Goal: Transaction & Acquisition: Purchase product/service

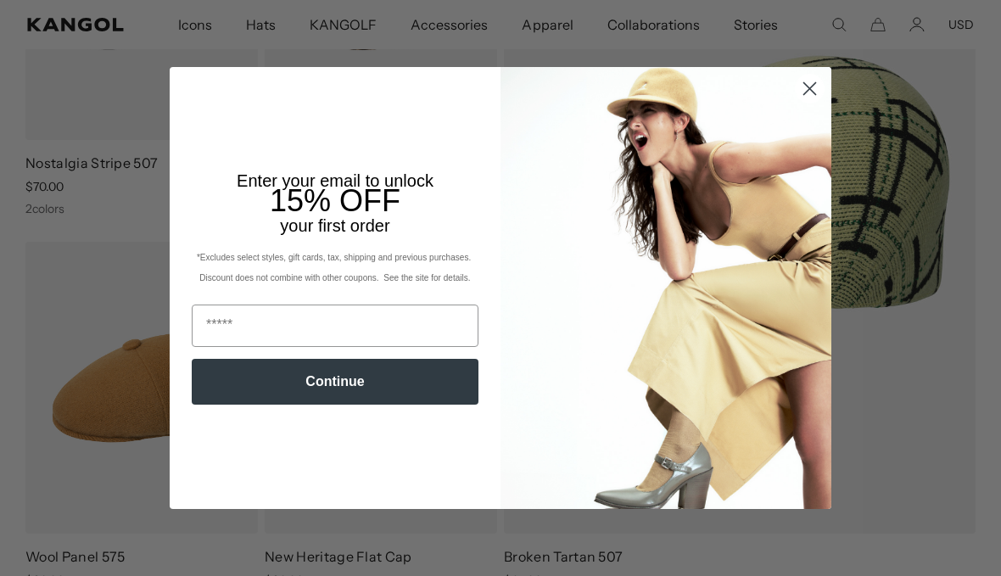
click at [806, 103] on circle "Close dialog" at bounding box center [810, 89] width 28 height 28
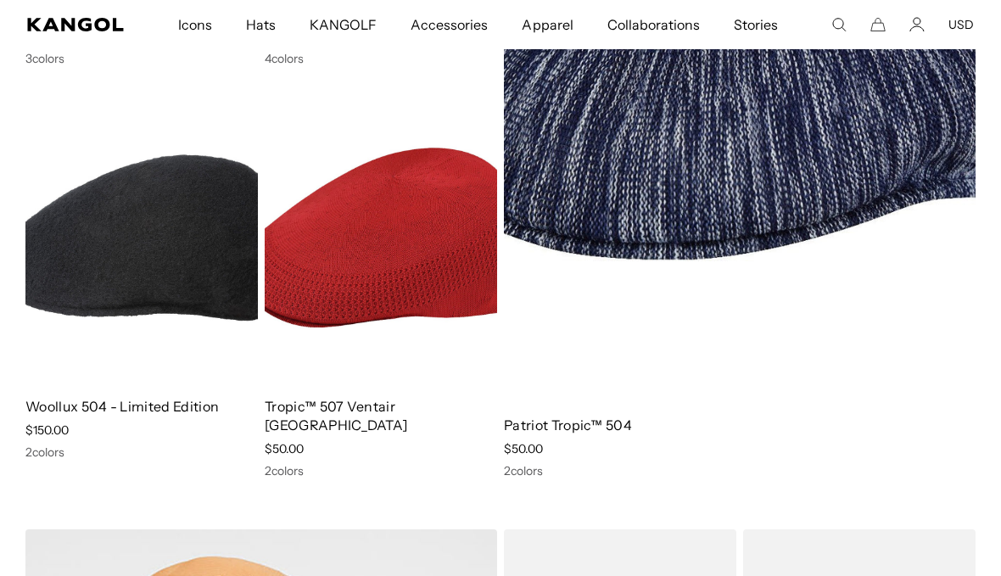
scroll to position [0, 350]
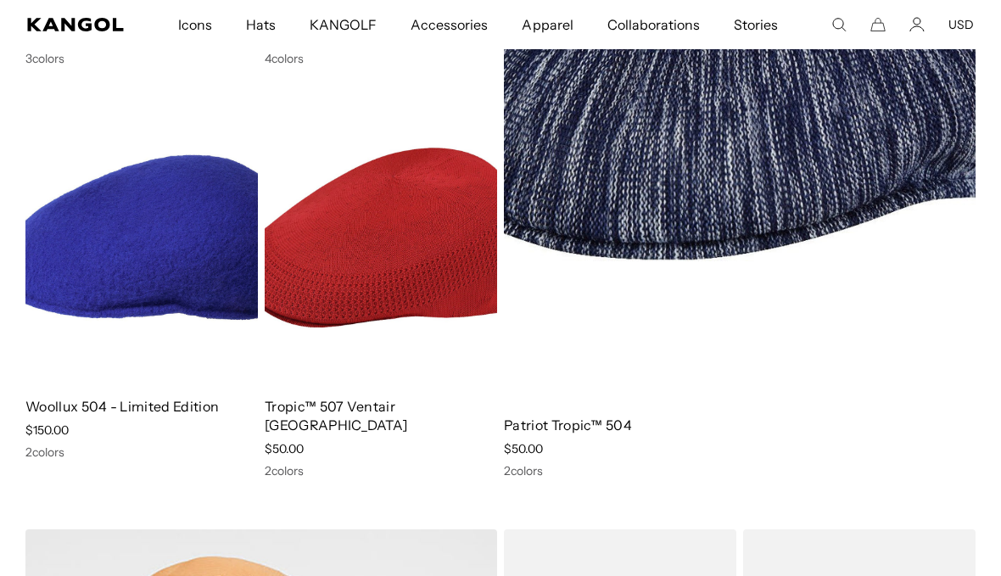
click at [178, 248] on img at bounding box center [141, 238] width 232 height 292
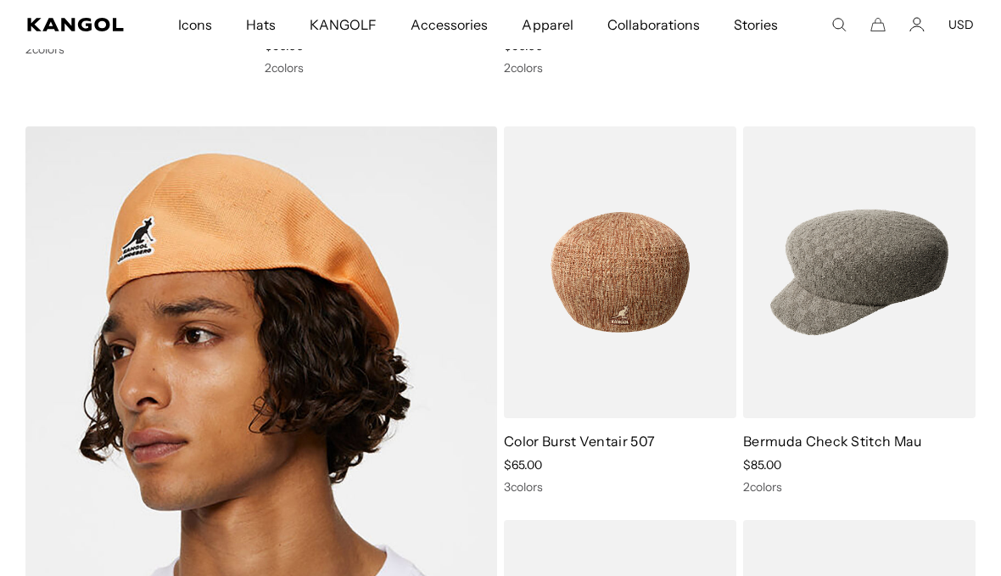
click at [630, 433] on link "Color Burst Ventair 507" at bounding box center [579, 441] width 151 height 17
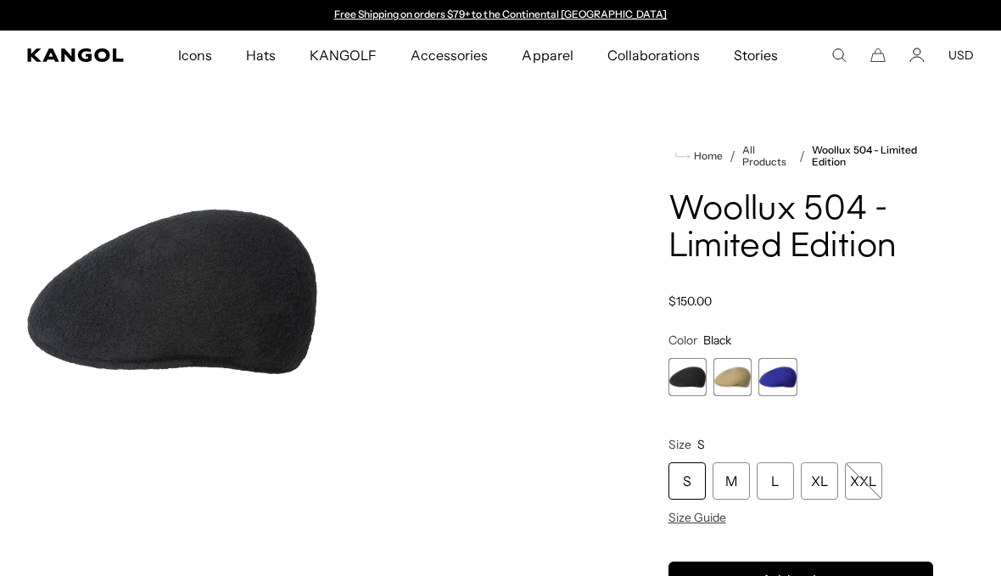
click at [731, 374] on span "2 of 3" at bounding box center [732, 377] width 38 height 38
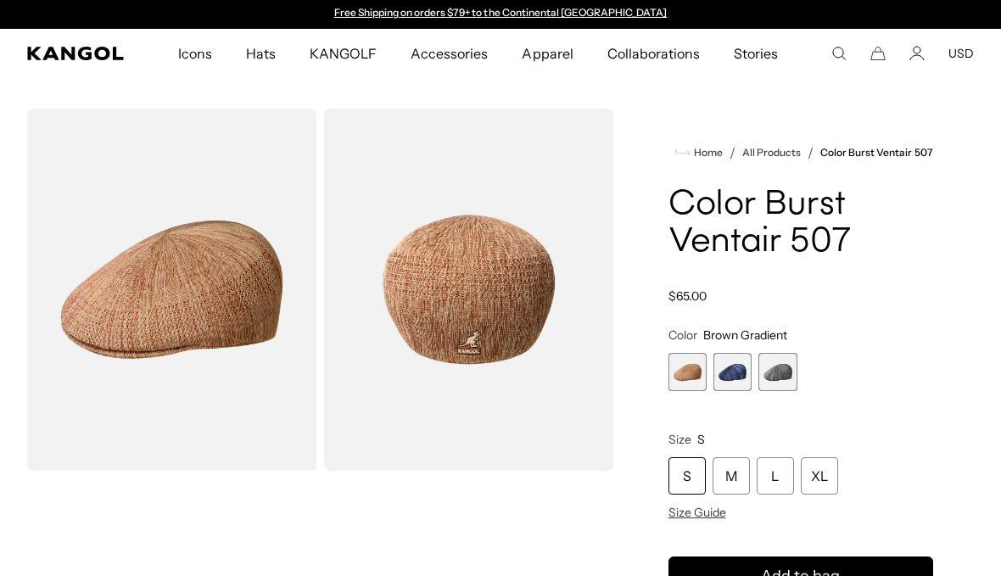
click at [489, 238] on img "Gallery Viewer" at bounding box center [469, 290] width 290 height 362
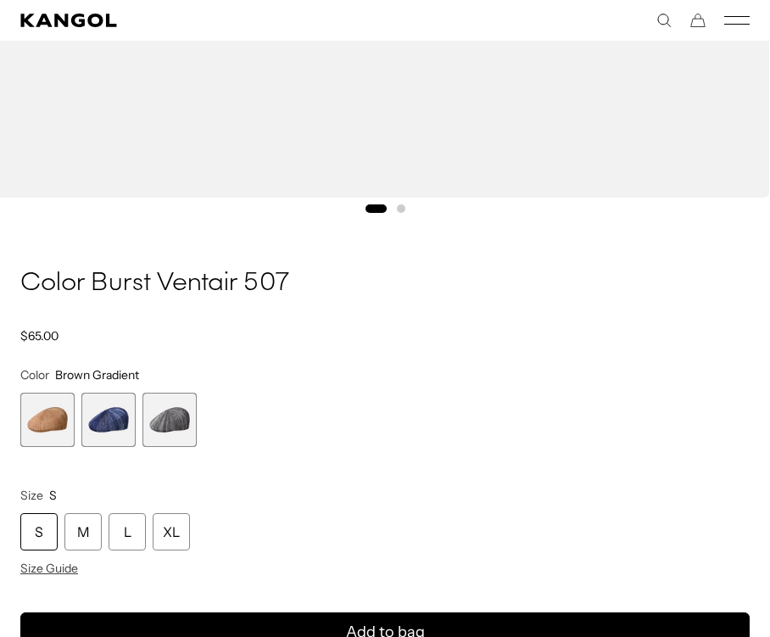
scroll to position [923, 0]
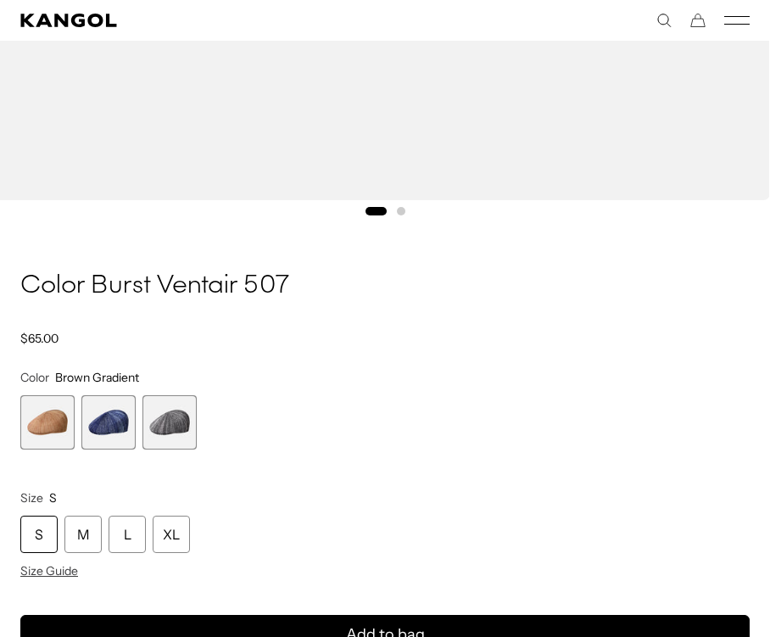
click at [189, 426] on span "3 of 3" at bounding box center [170, 422] width 54 height 54
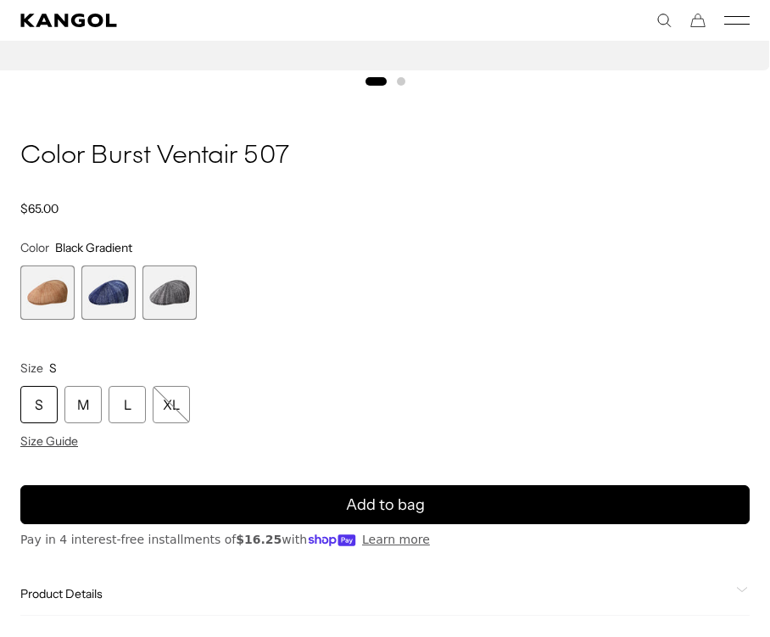
scroll to position [0, 350]
click at [120, 297] on span "2 of 3" at bounding box center [108, 293] width 54 height 54
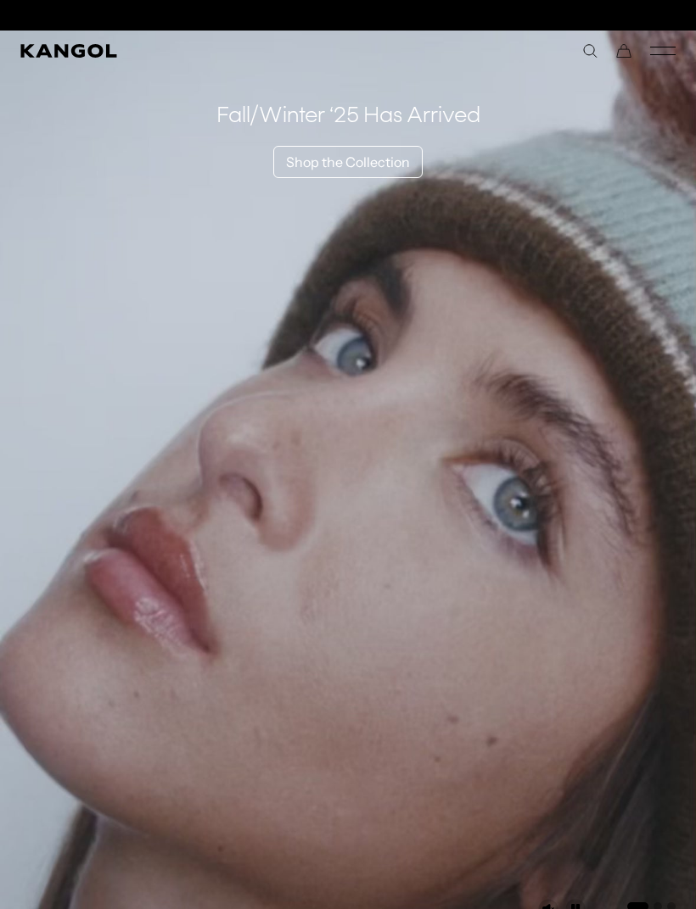
scroll to position [0, 350]
click at [378, 167] on link "Shop the Collection" at bounding box center [347, 162] width 149 height 32
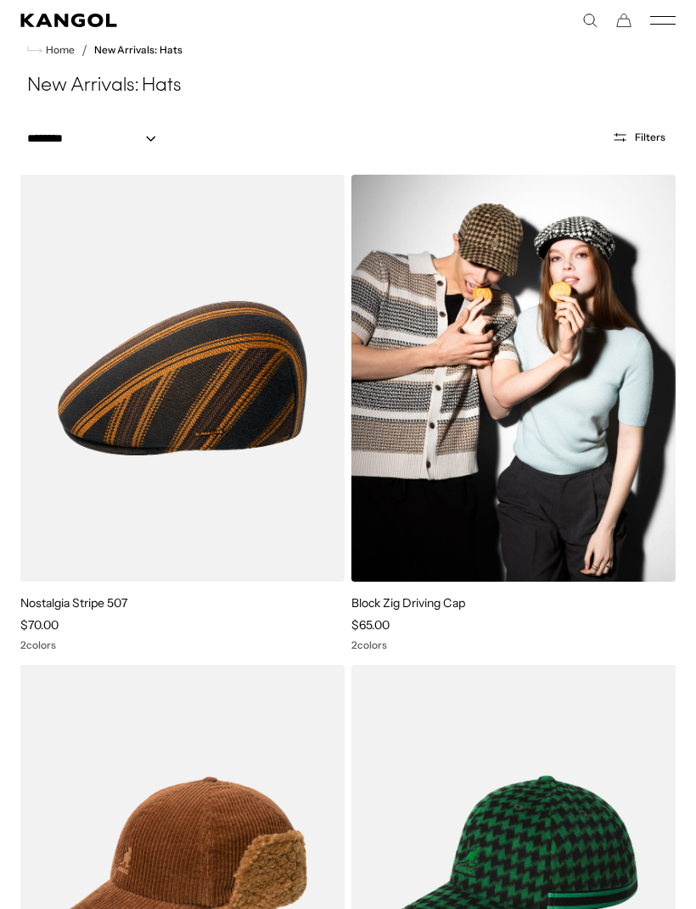
click at [669, 244] on img at bounding box center [513, 378] width 324 height 407
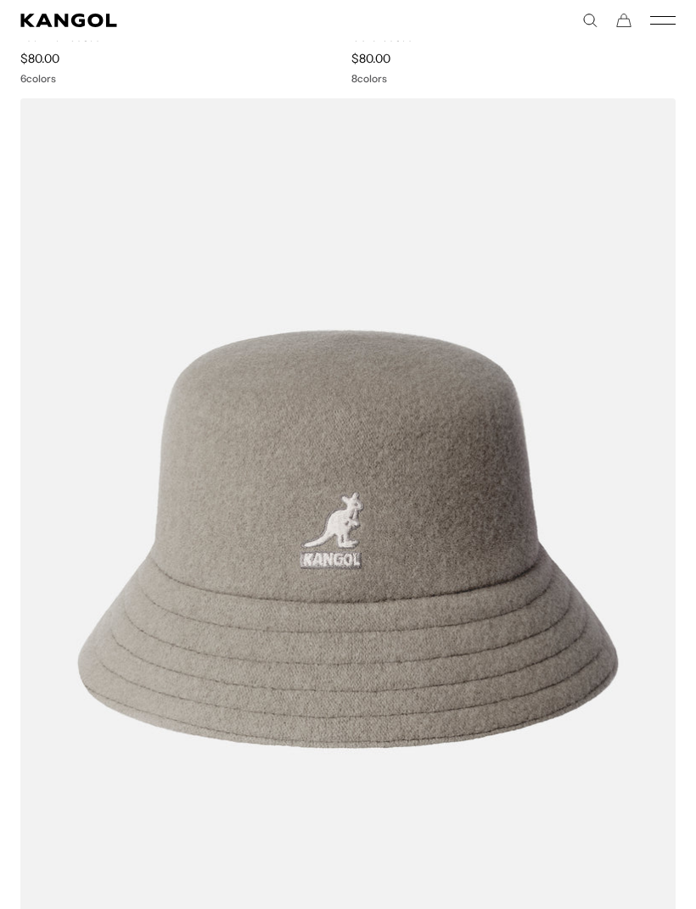
scroll to position [18756, 0]
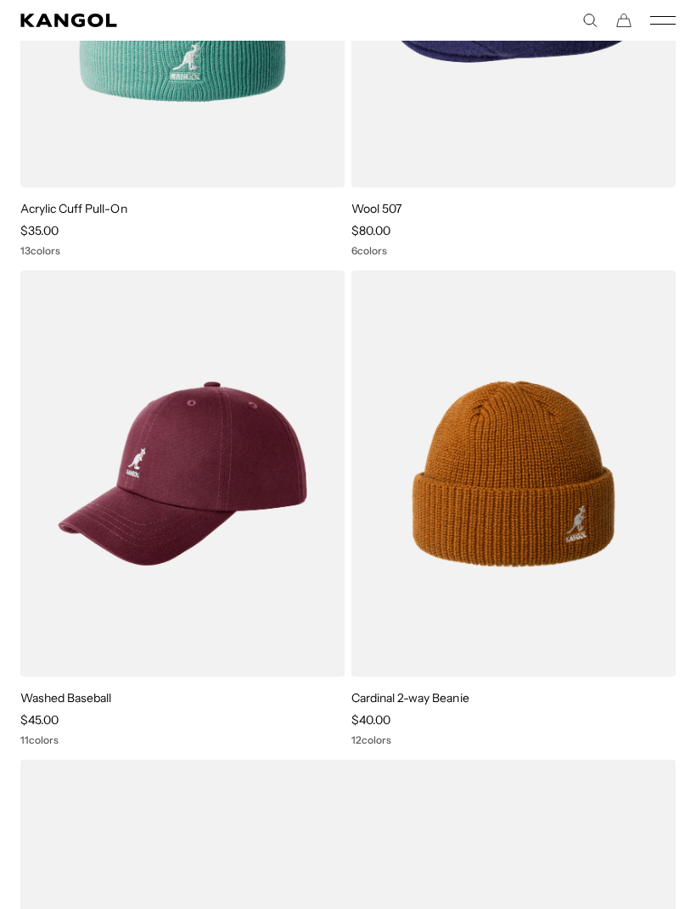
click at [584, 14] on icon "Search here" at bounding box center [589, 20] width 15 height 15
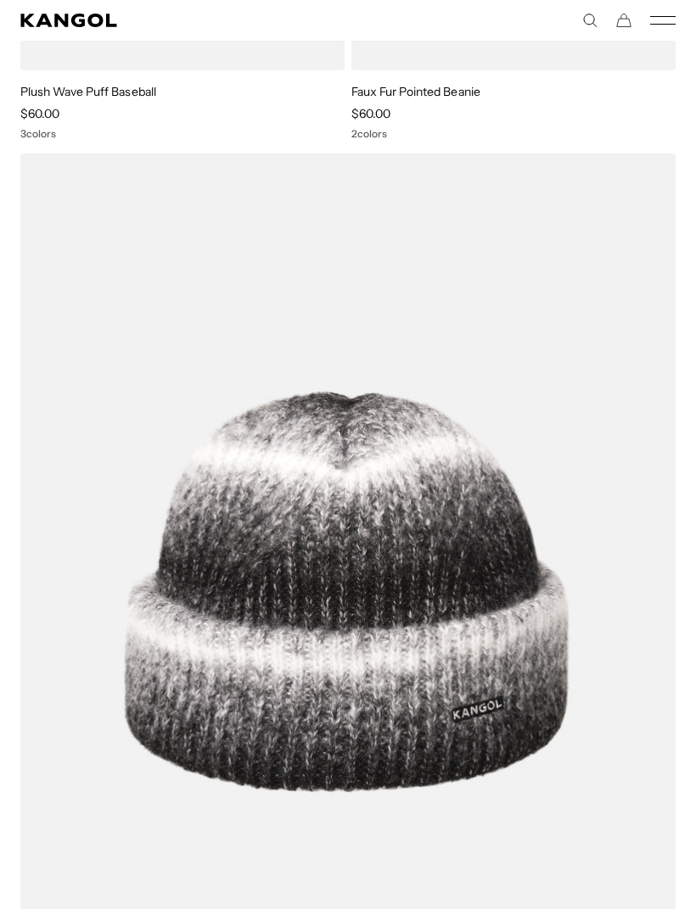
click at [585, 35] on comp-header "Icons Icons Buckets & Casuals Berets 504s & 507s" at bounding box center [348, 20] width 696 height 41
click at [584, 27] on icon "Search here" at bounding box center [589, 20] width 15 height 15
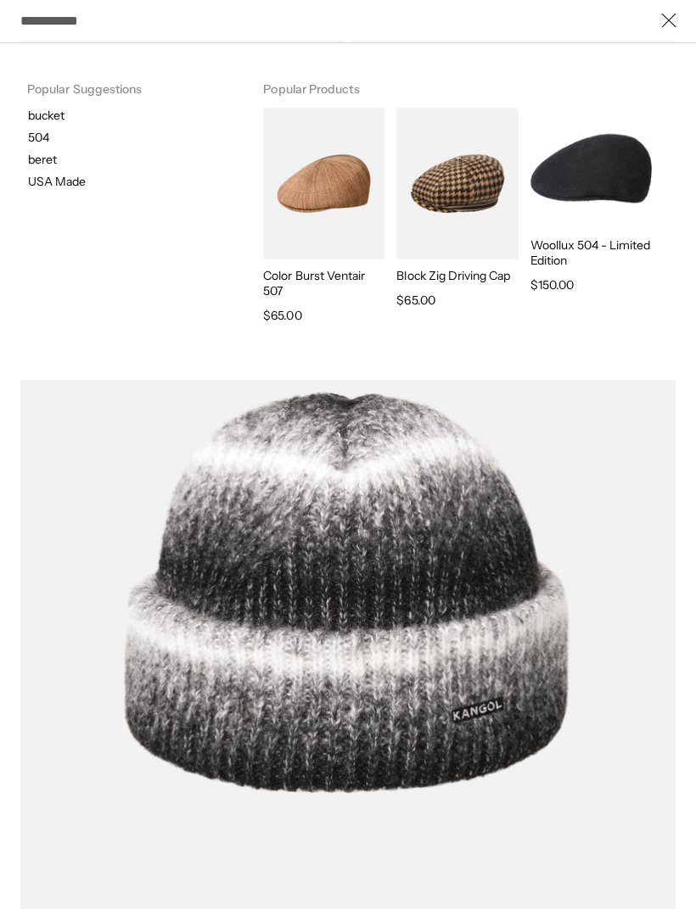
click at [277, 25] on input "Search here" at bounding box center [347, 21] width 655 height 38
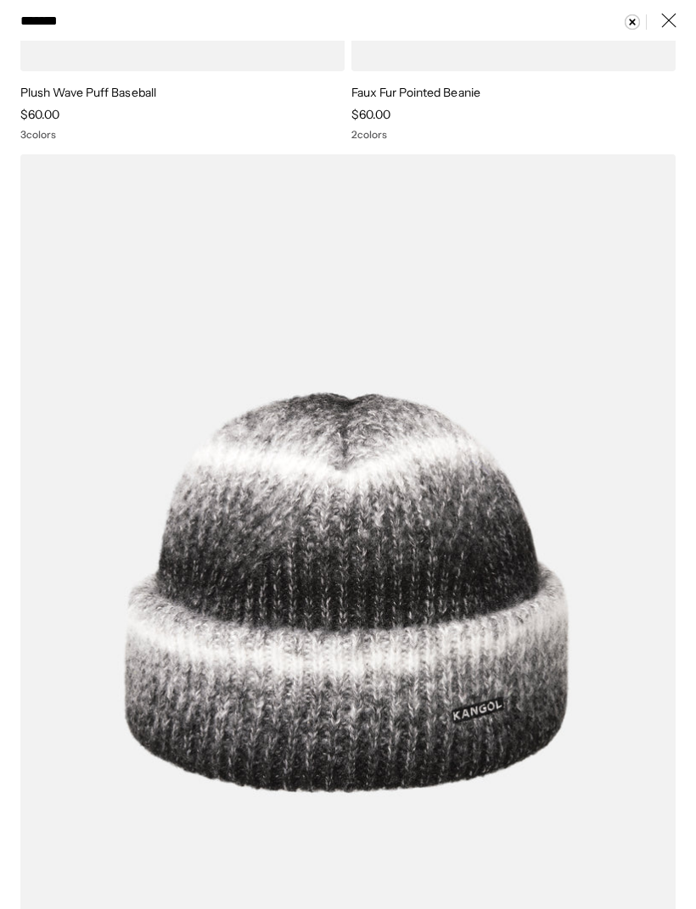
scroll to position [0, 0]
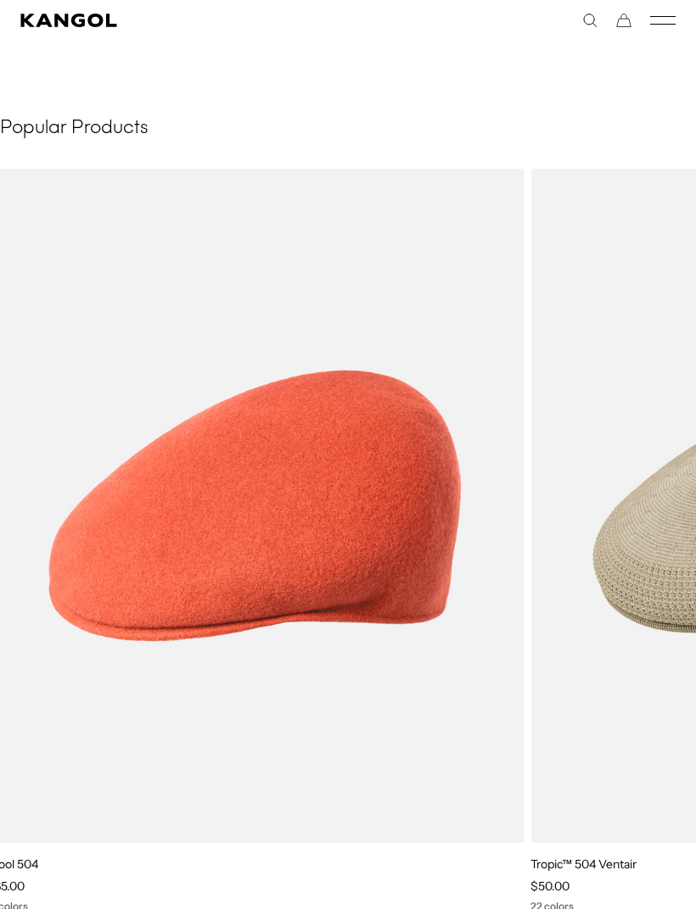
scroll to position [0, 350]
click at [576, 16] on div "******* Popular Suggestions bucket 504 beret USA Made Popular Products Color Bu…" at bounding box center [511, 20] width 327 height 15
click at [583, 27] on icon "Search here" at bounding box center [589, 20] width 15 height 15
click at [581, 25] on input "*******" at bounding box center [347, 21] width 655 height 38
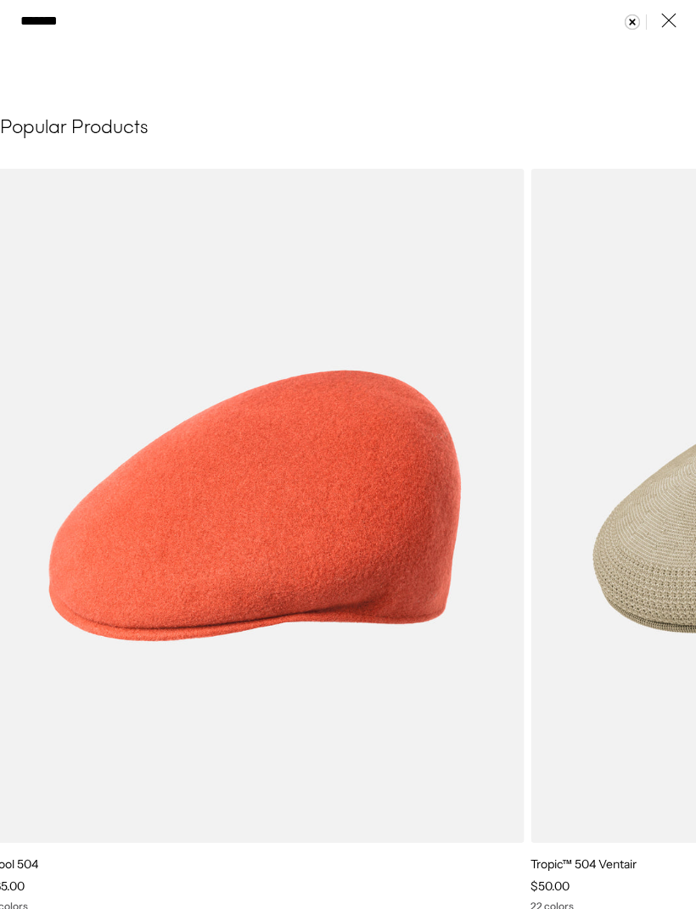
scroll to position [0, 350]
click at [119, 20] on input "*******" at bounding box center [347, 21] width 655 height 38
type input "*"
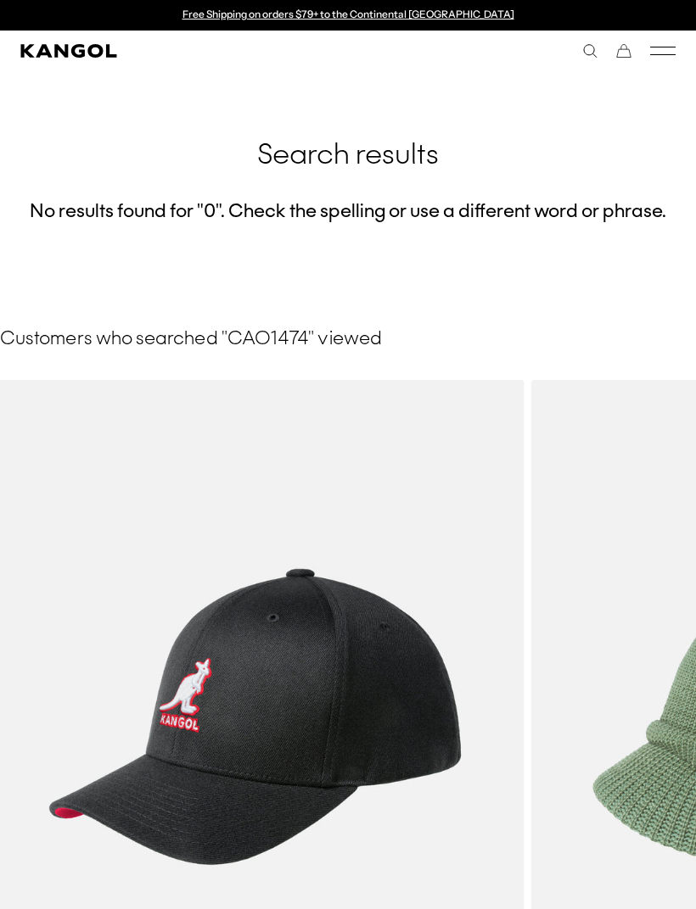
click at [586, 49] on icon "Search here" at bounding box center [589, 50] width 15 height 15
click at [193, 63] on input "*******" at bounding box center [347, 51] width 655 height 38
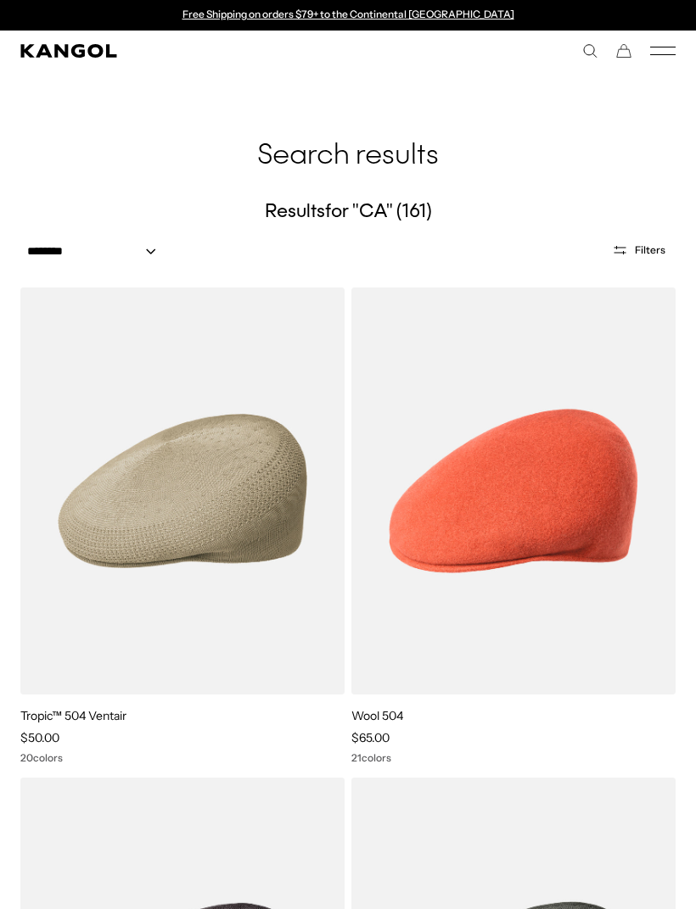
click at [578, 52] on div "** Popular Suggestions bucket 504 beret USA Made Popular Products Color Burst V…" at bounding box center [511, 50] width 327 height 15
click at [587, 54] on use "Search here" at bounding box center [590, 51] width 13 height 13
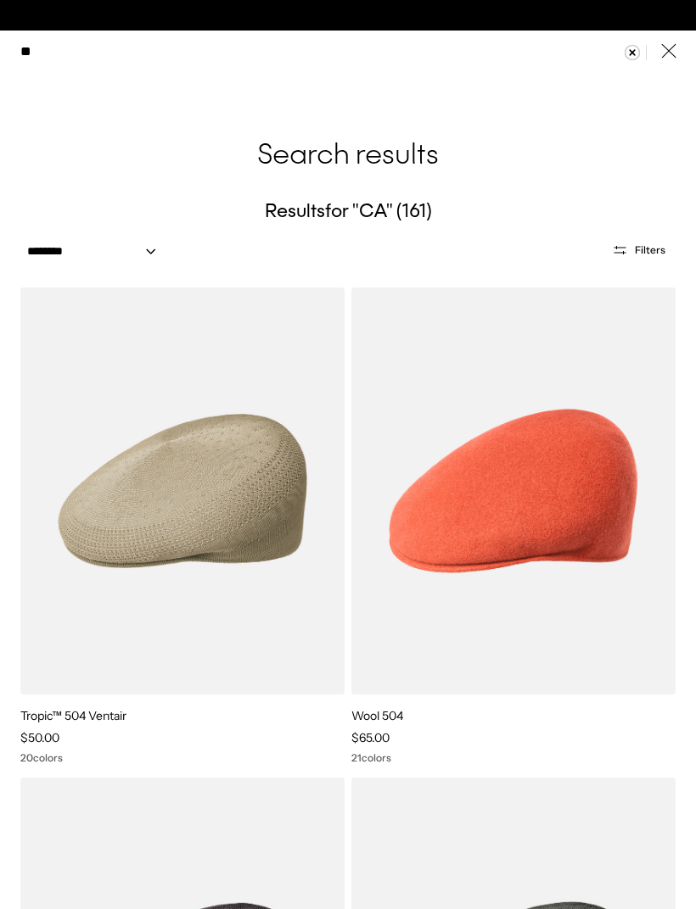
scroll to position [0, 0]
click at [157, 52] on input "**" at bounding box center [347, 51] width 655 height 38
type input "*******"
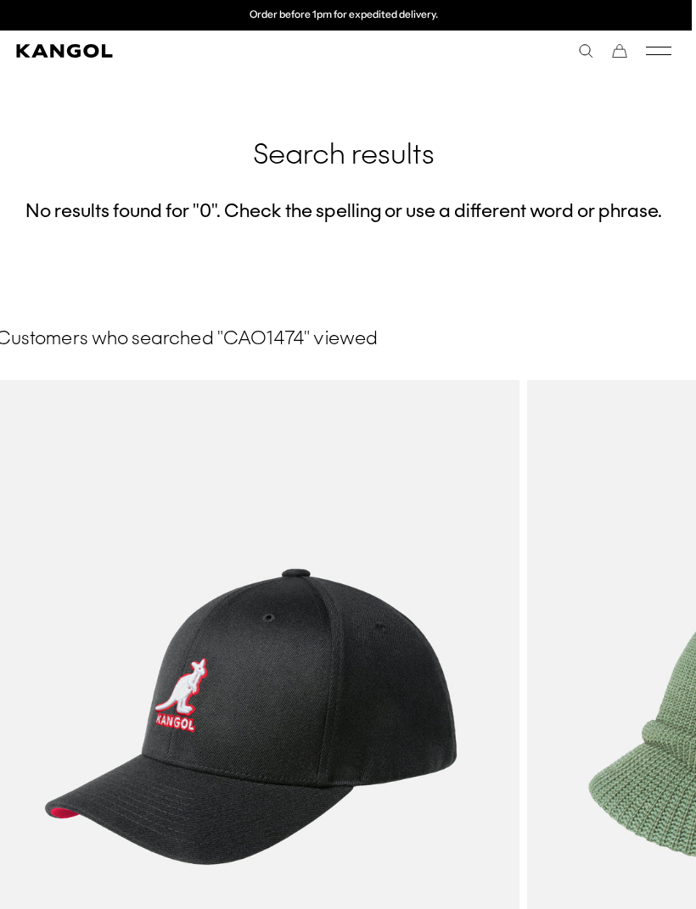
scroll to position [0, 5]
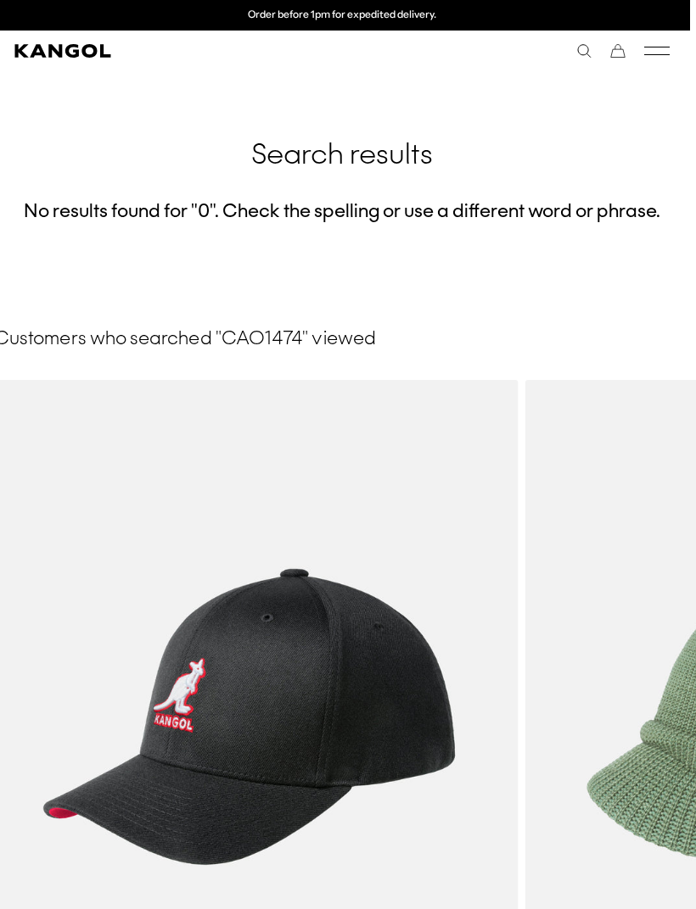
click at [569, 54] on div "******* Popular Suggestions bucket 504 beret USA Made Popular Products Color Bu…" at bounding box center [506, 50] width 327 height 15
click at [577, 54] on icon "Search here" at bounding box center [584, 50] width 15 height 15
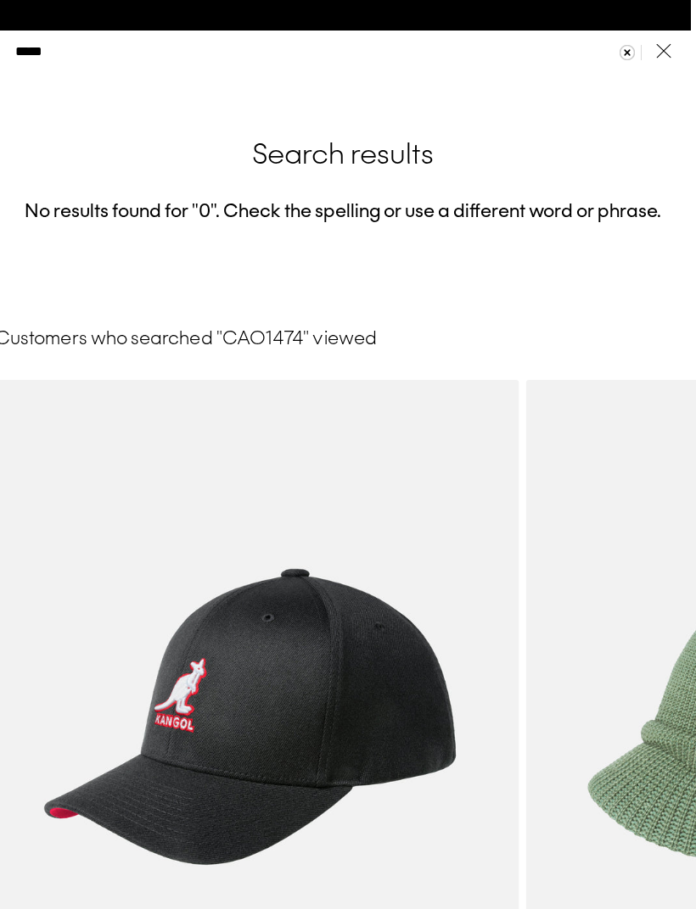
scroll to position [0, 350]
type input "*******"
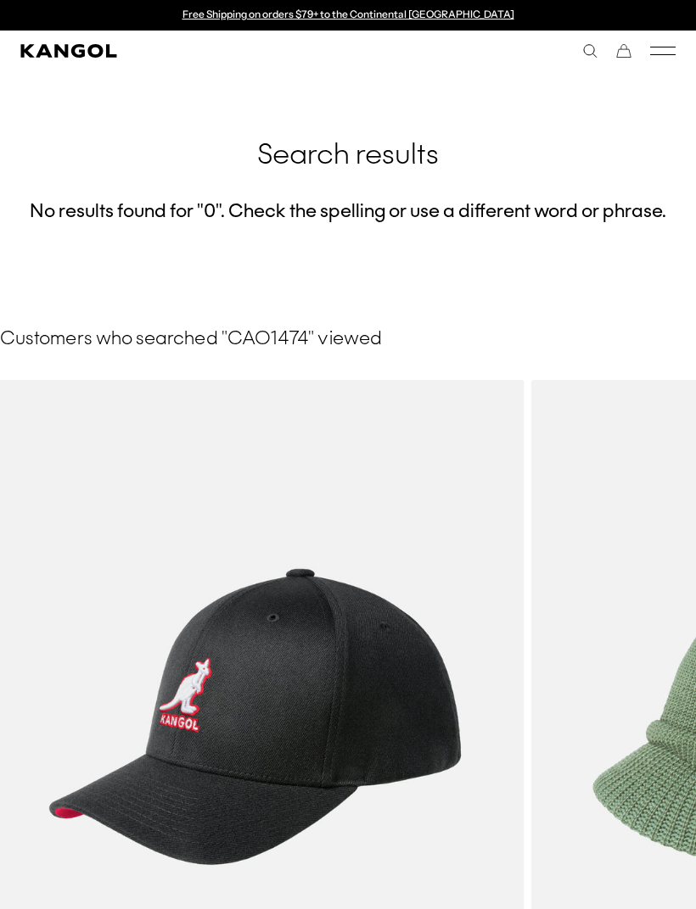
click at [584, 54] on icon "Search here" at bounding box center [589, 50] width 15 height 15
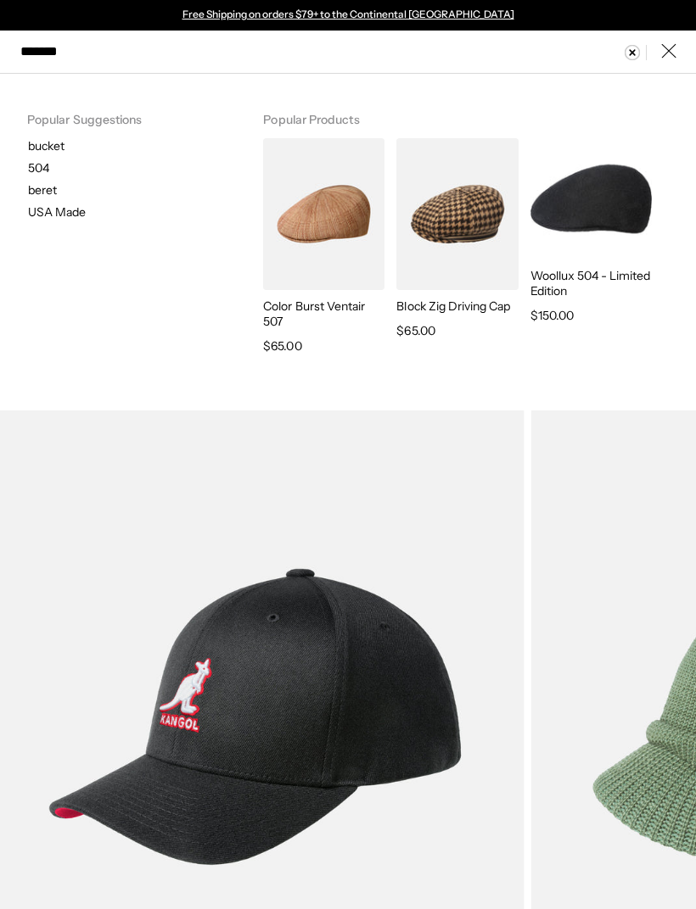
click at [278, 58] on input "*******" at bounding box center [347, 51] width 655 height 38
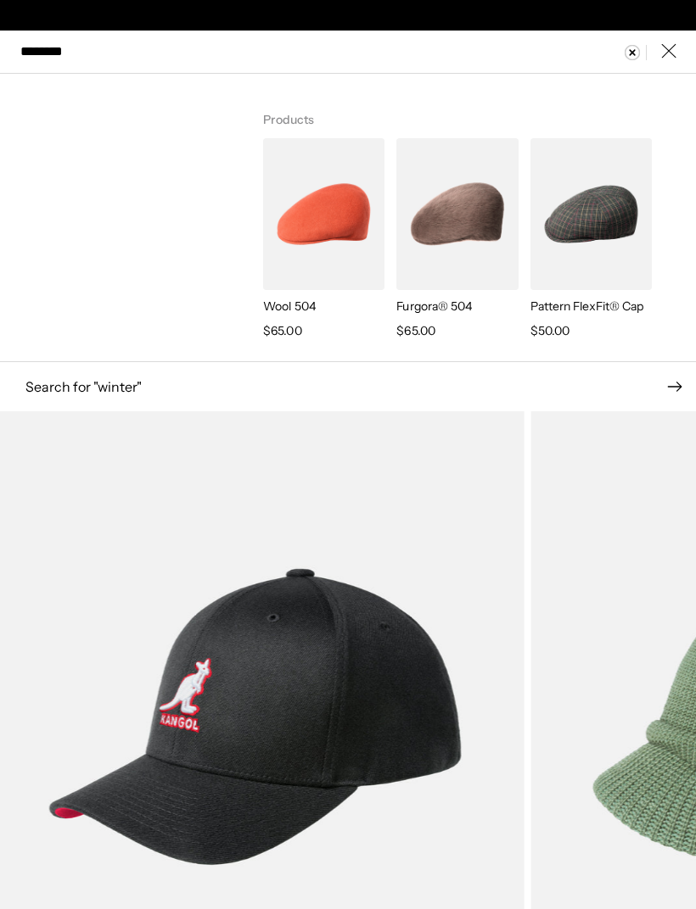
scroll to position [0, 350]
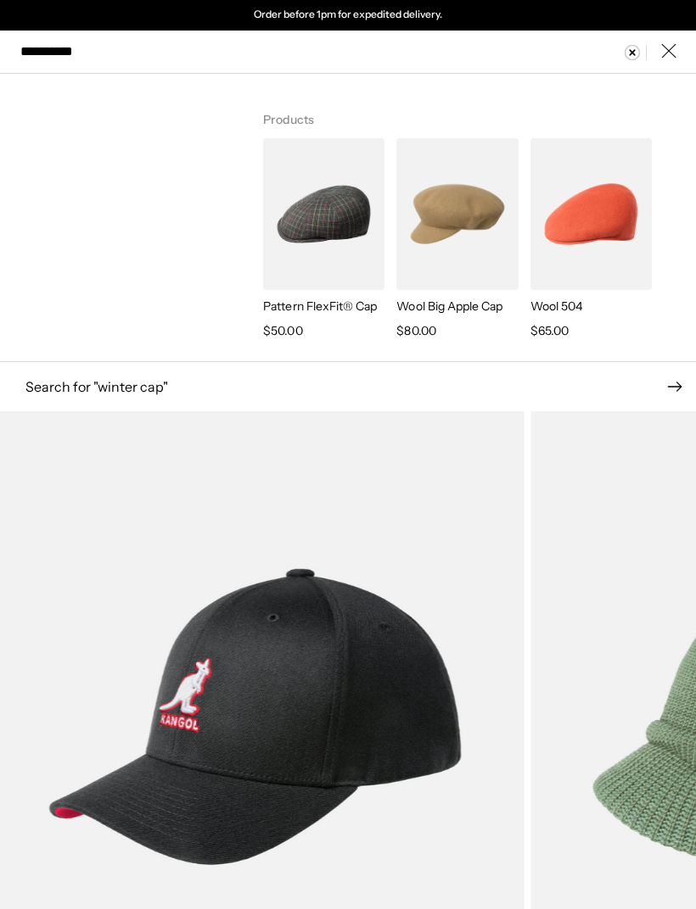
type input "**********"
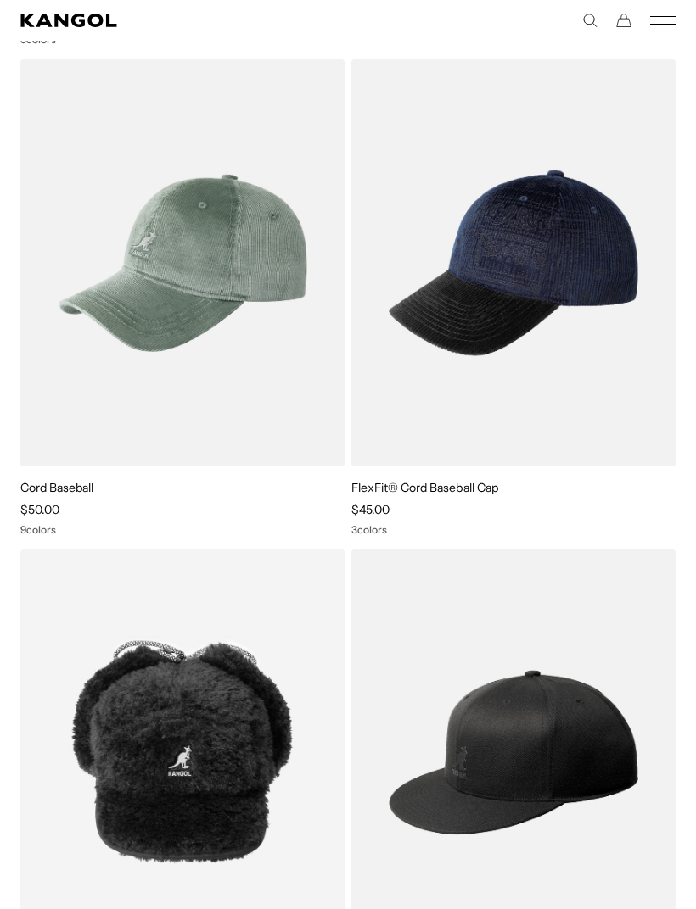
click at [582, 25] on icon "Search here" at bounding box center [589, 20] width 15 height 15
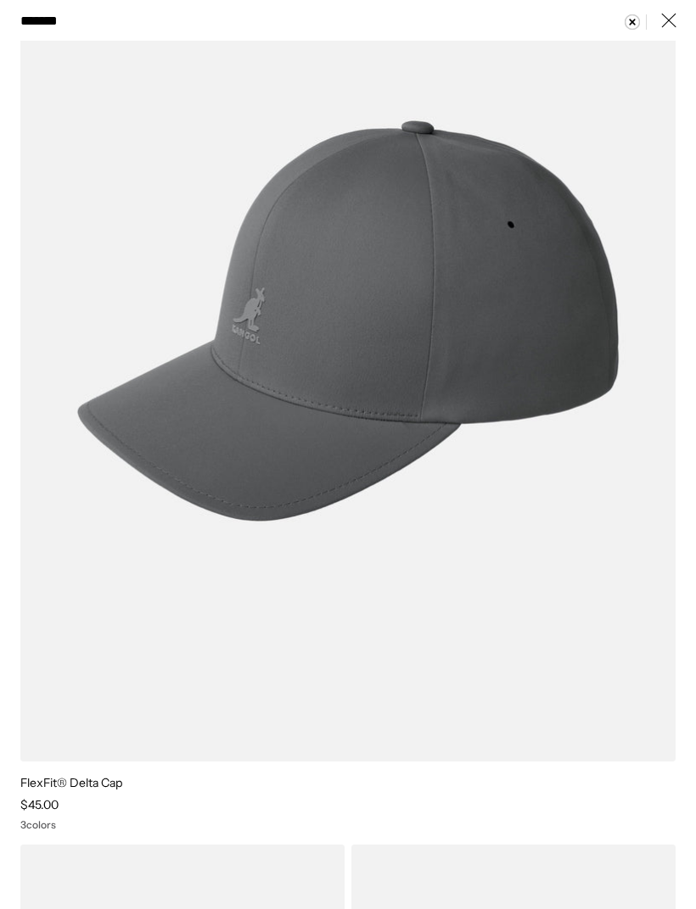
type input "******"
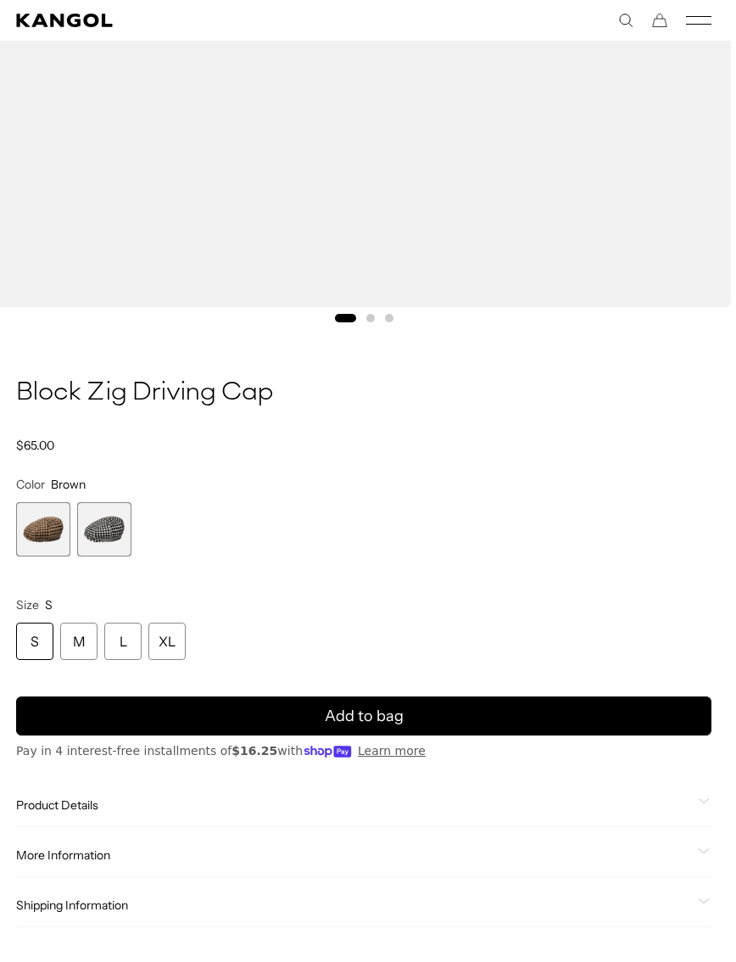
scroll to position [773, 4]
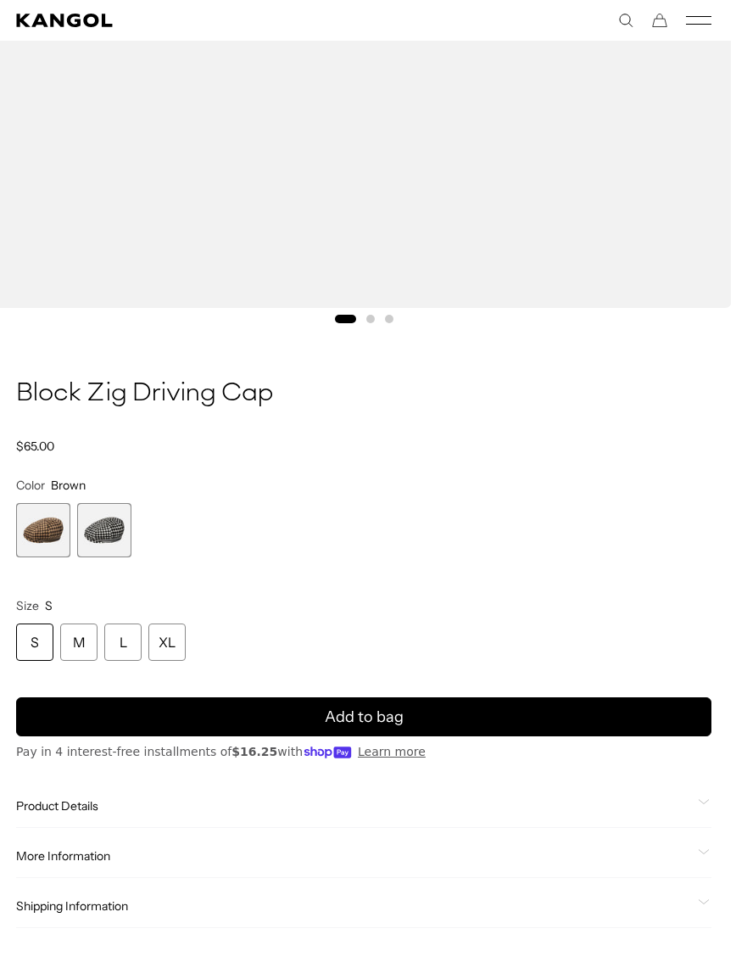
click at [120, 547] on span "2 of 2" at bounding box center [104, 530] width 54 height 54
click at [130, 521] on span "2 of 2" at bounding box center [104, 530] width 54 height 54
click at [106, 550] on span "2 of 2" at bounding box center [104, 530] width 54 height 54
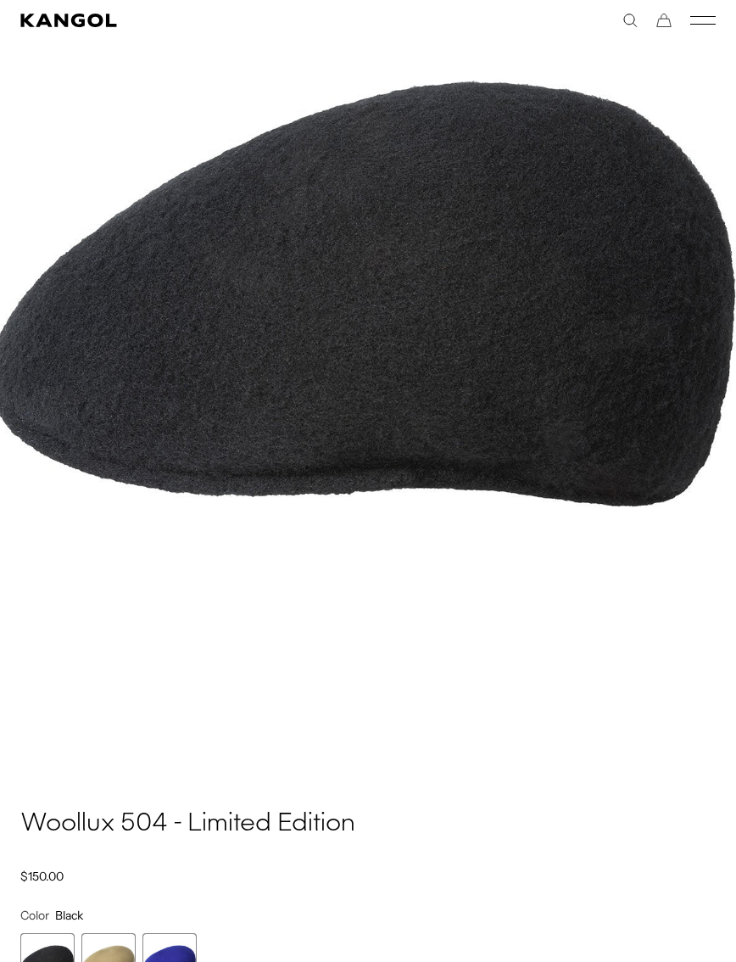
click at [697, 235] on img "1 of 1" at bounding box center [363, 293] width 747 height 933
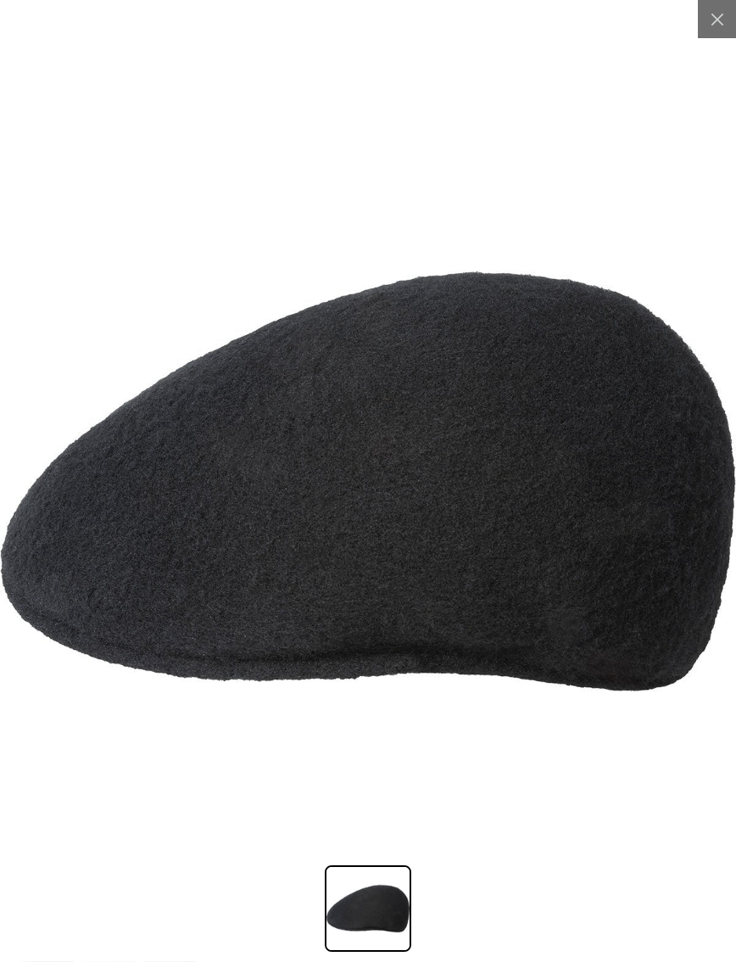
scroll to position [0, 350]
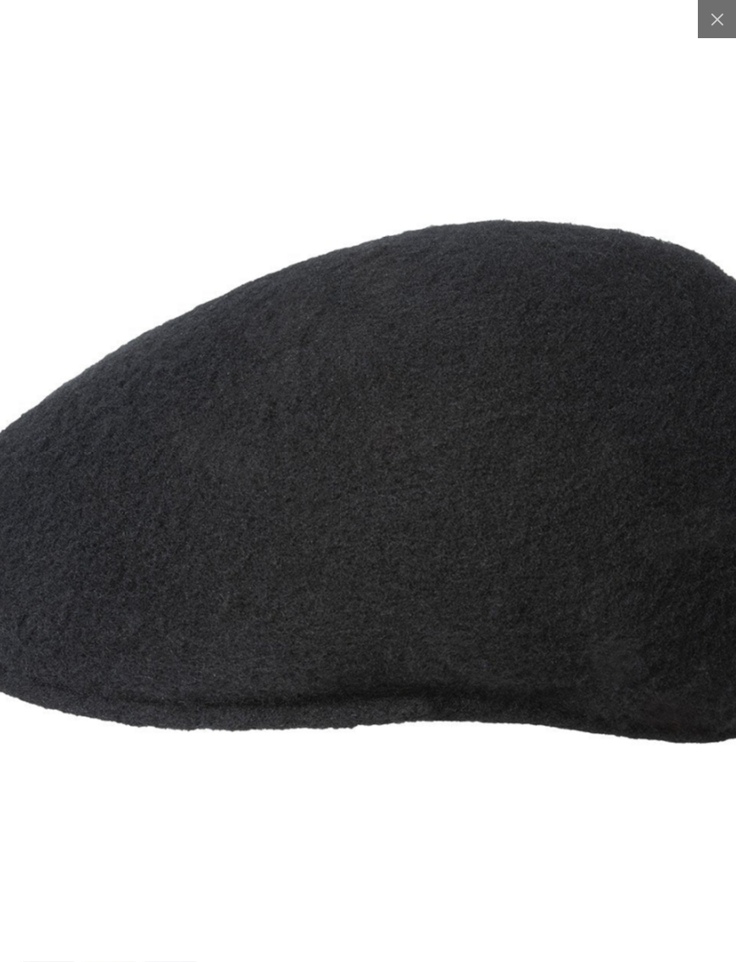
click at [422, 393] on img at bounding box center [368, 481] width 920 height 920
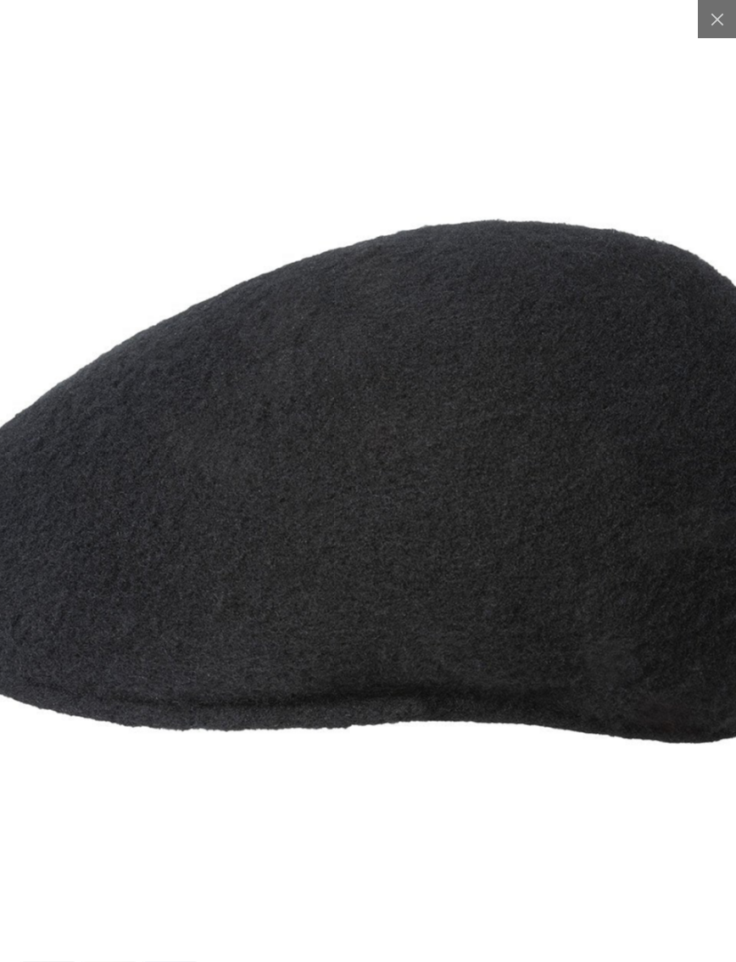
click at [599, 112] on img at bounding box center [362, 481] width 920 height 920
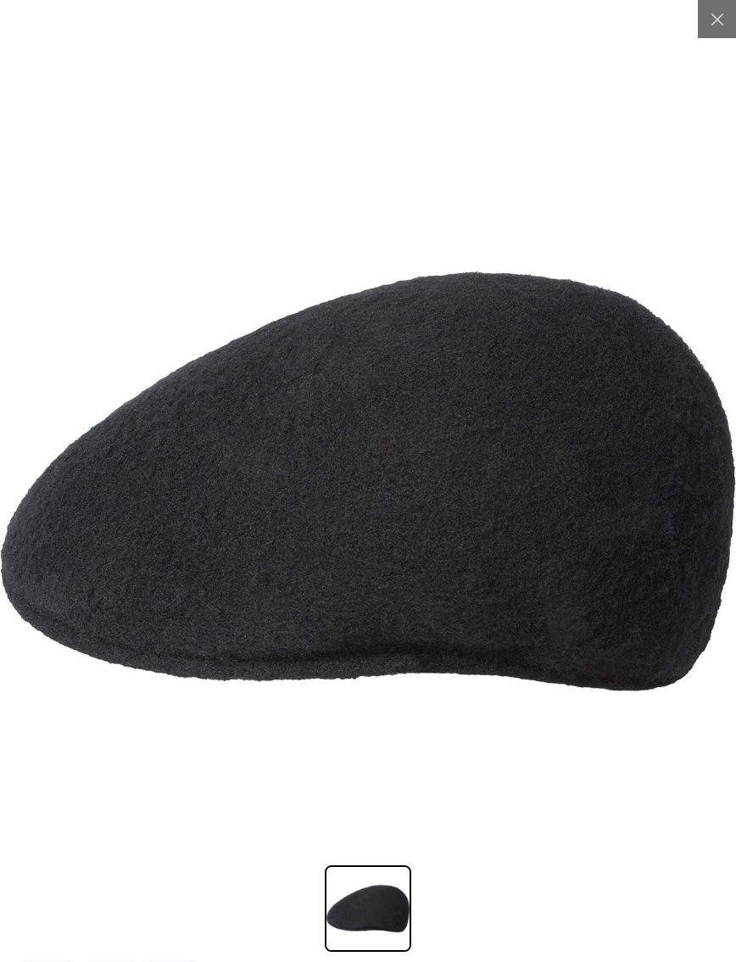
click at [573, 176] on img at bounding box center [368, 481] width 736 height 736
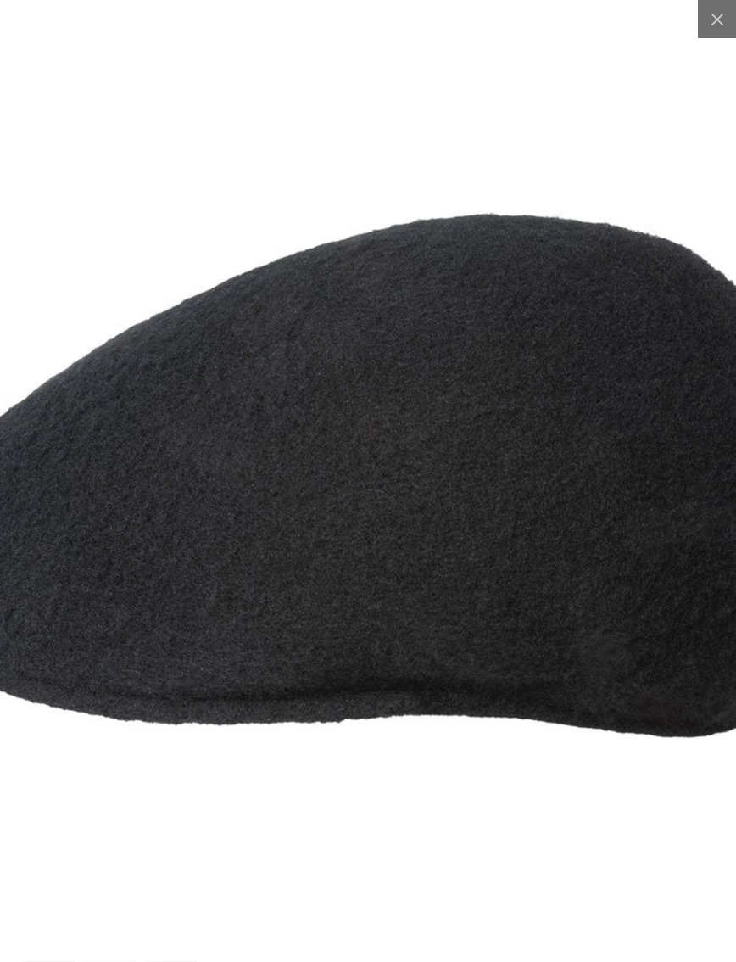
click at [608, 316] on img at bounding box center [356, 475] width 920 height 920
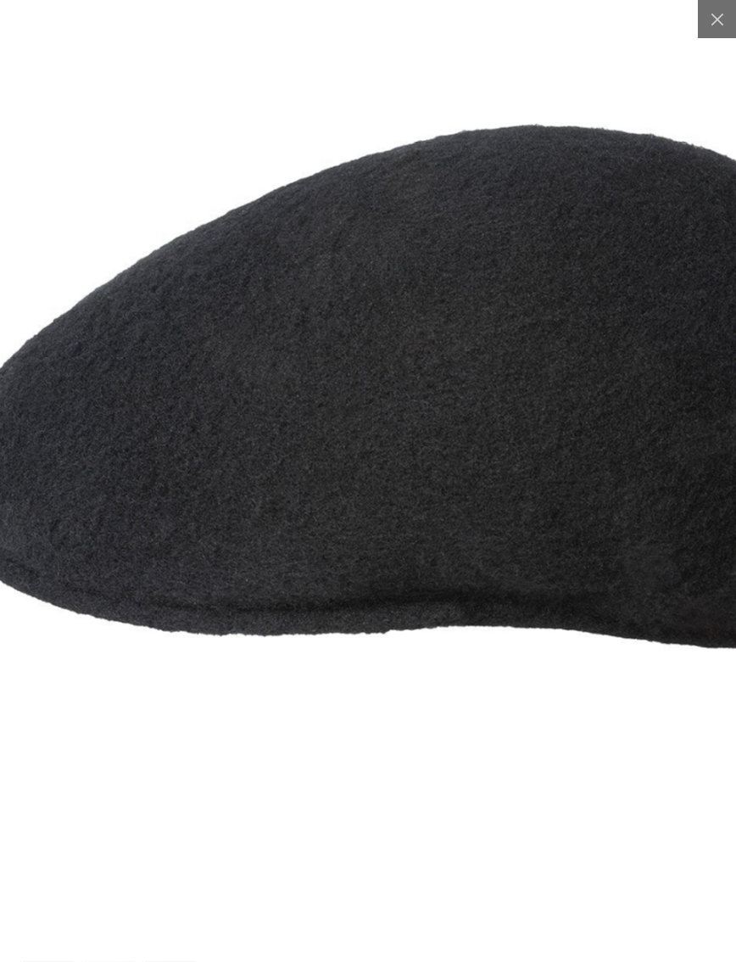
scroll to position [0, 350]
click at [413, 780] on img at bounding box center [401, 386] width 920 height 920
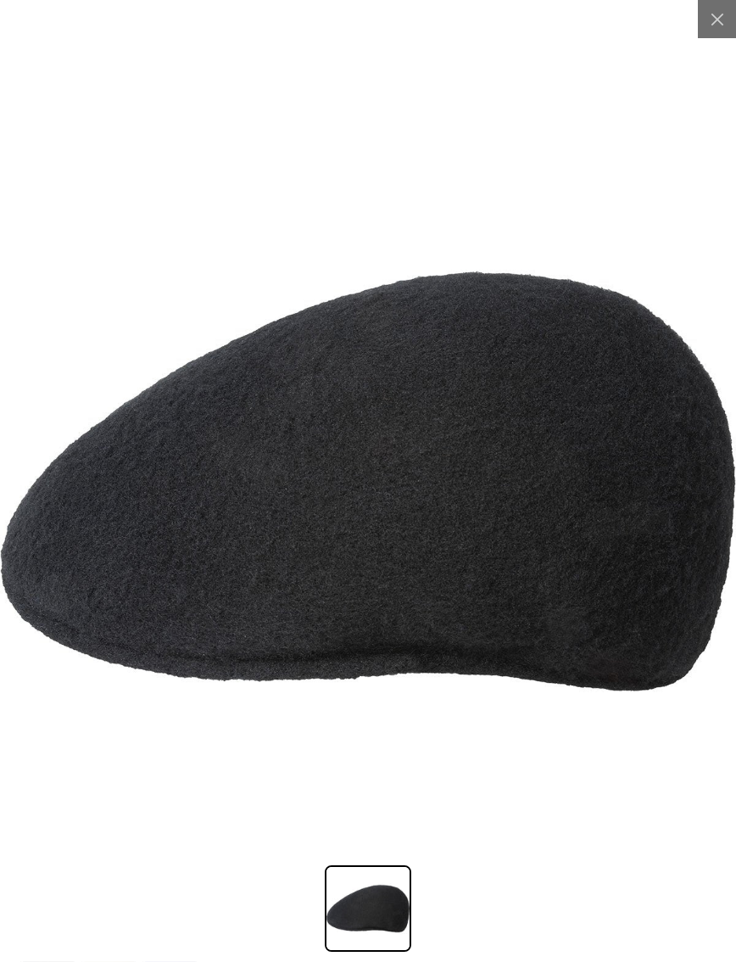
scroll to position [0, 0]
click at [715, 25] on icon at bounding box center [717, 19] width 17 height 17
click at [715, 24] on icon at bounding box center [717, 19] width 17 height 17
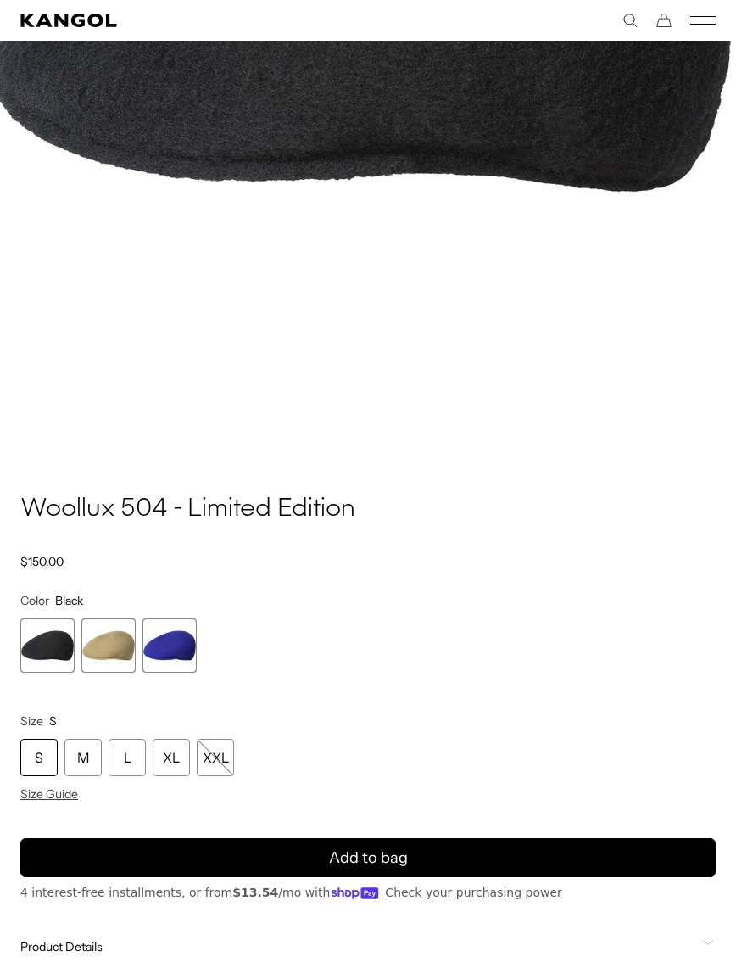
scroll to position [0, 350]
click at [116, 652] on span "2 of 3" at bounding box center [108, 645] width 54 height 54
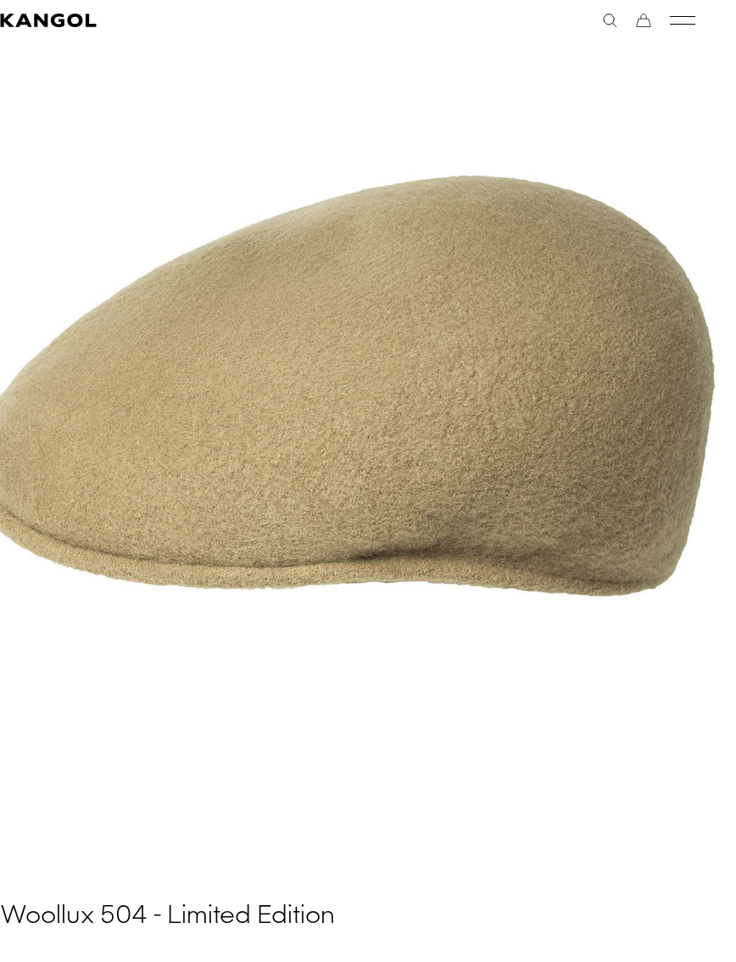
scroll to position [0, 350]
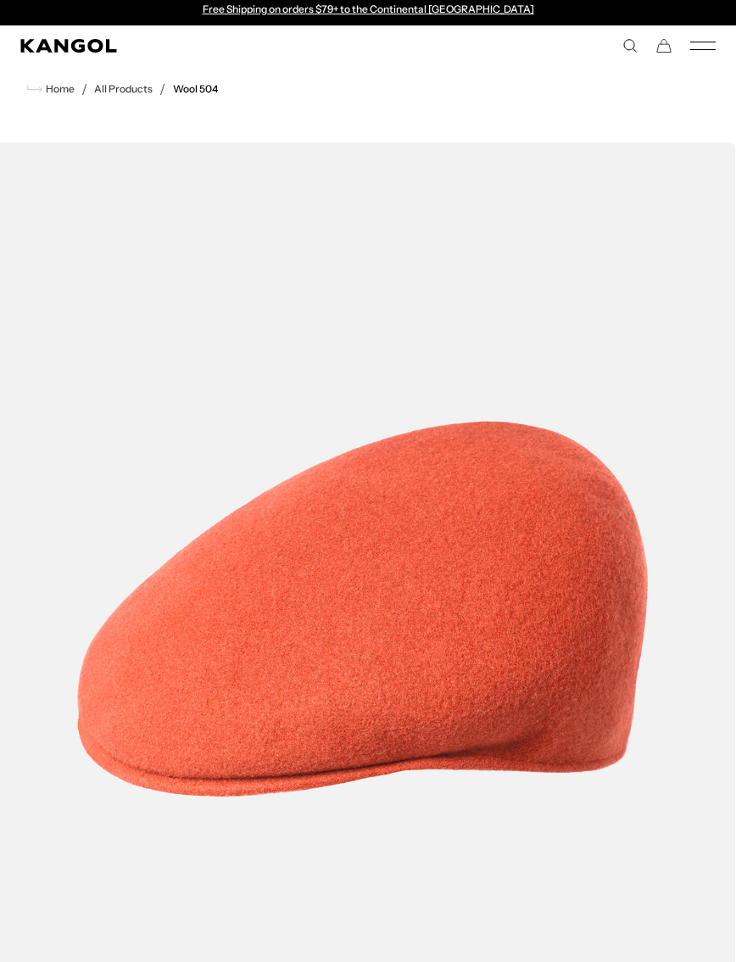
click at [624, 45] on use "Search here" at bounding box center [630, 46] width 13 height 13
click at [624, 53] on comp-header "Icons Icons Buckets & Casuals Berets 504s & 507s" at bounding box center [368, 45] width 736 height 41
click at [634, 48] on use "Search here" at bounding box center [630, 46] width 13 height 13
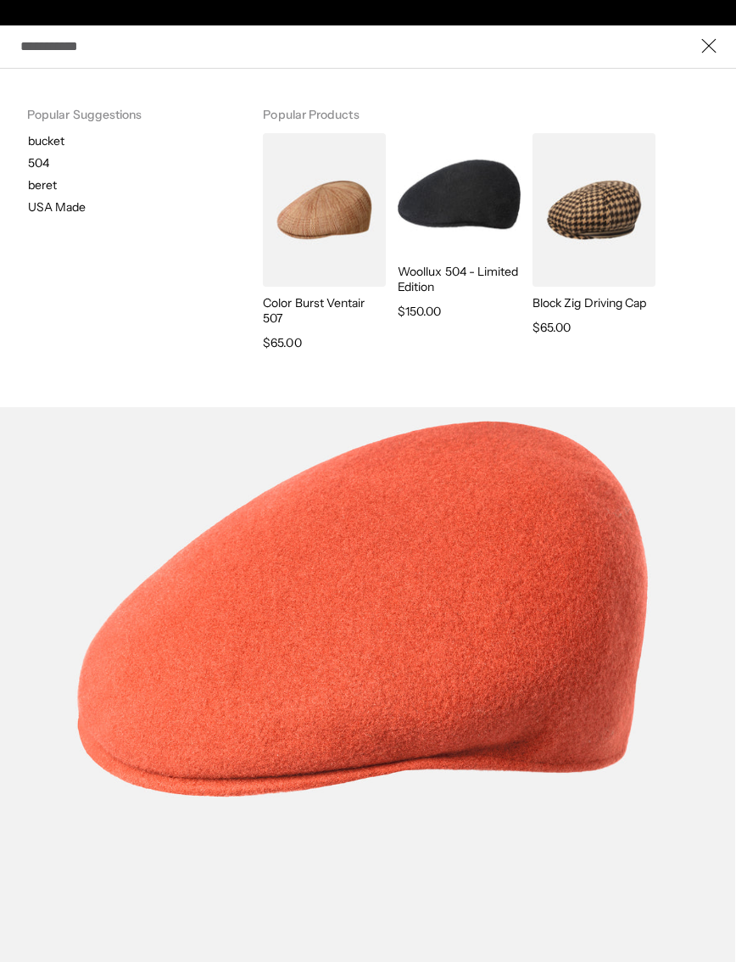
scroll to position [0, 0]
click at [214, 58] on input "Search here" at bounding box center [368, 46] width 696 height 38
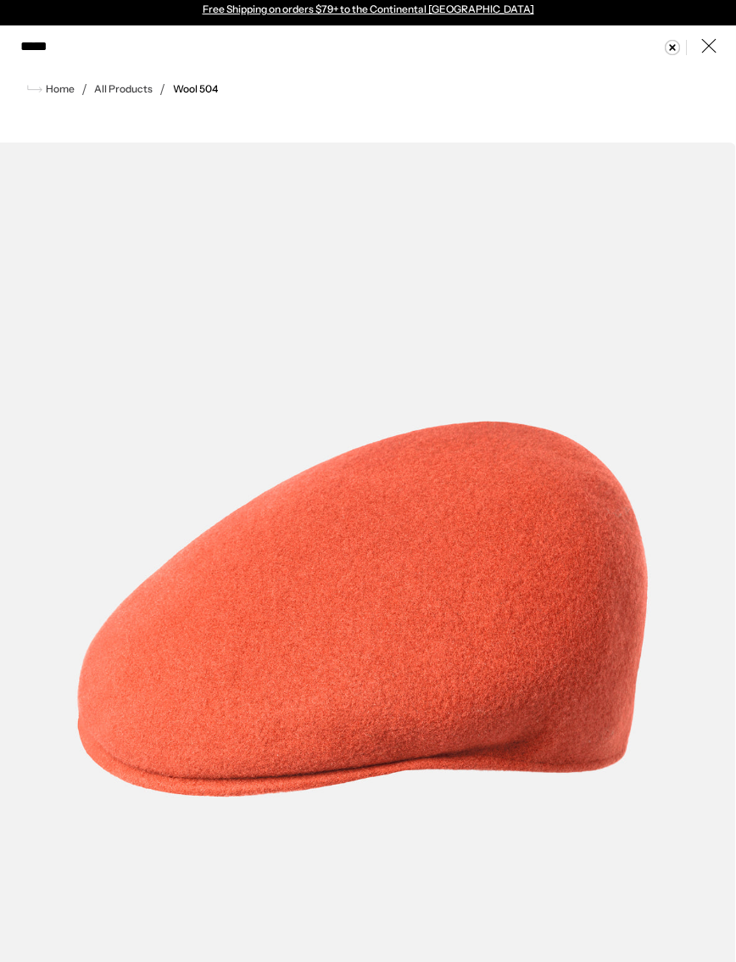
type input "******"
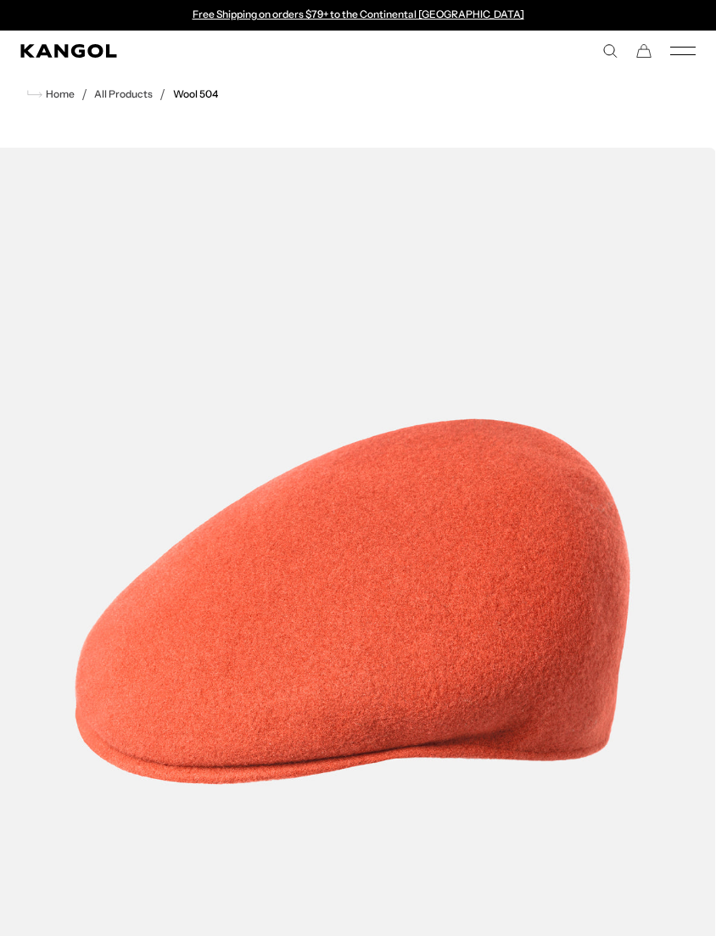
click at [602, 56] on icon "Search here" at bounding box center [609, 50] width 15 height 15
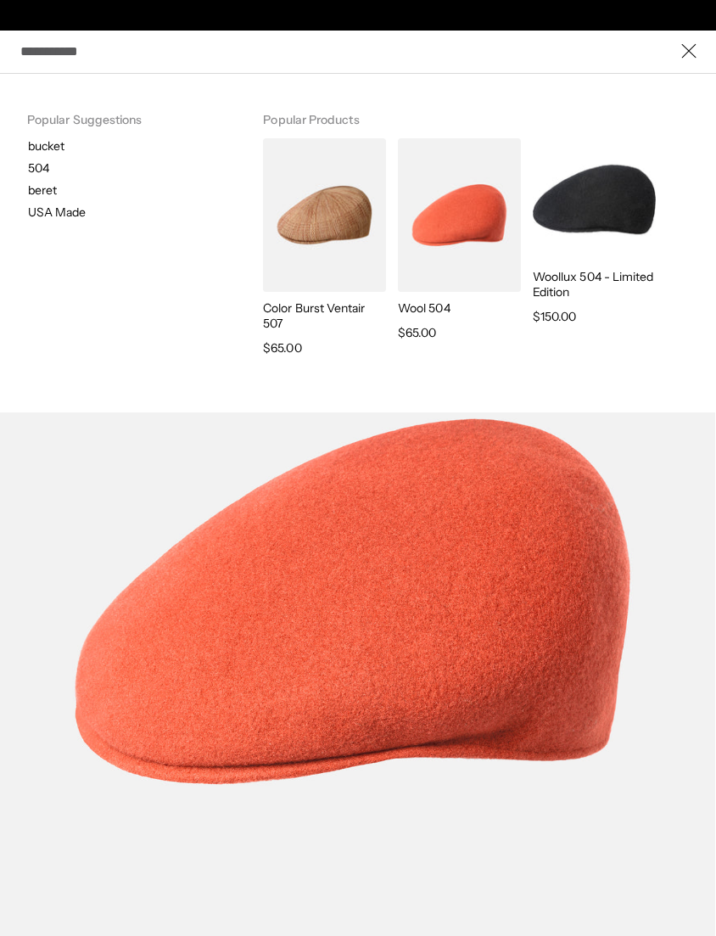
scroll to position [0, 350]
click at [332, 234] on img "Search here" at bounding box center [324, 215] width 123 height 154
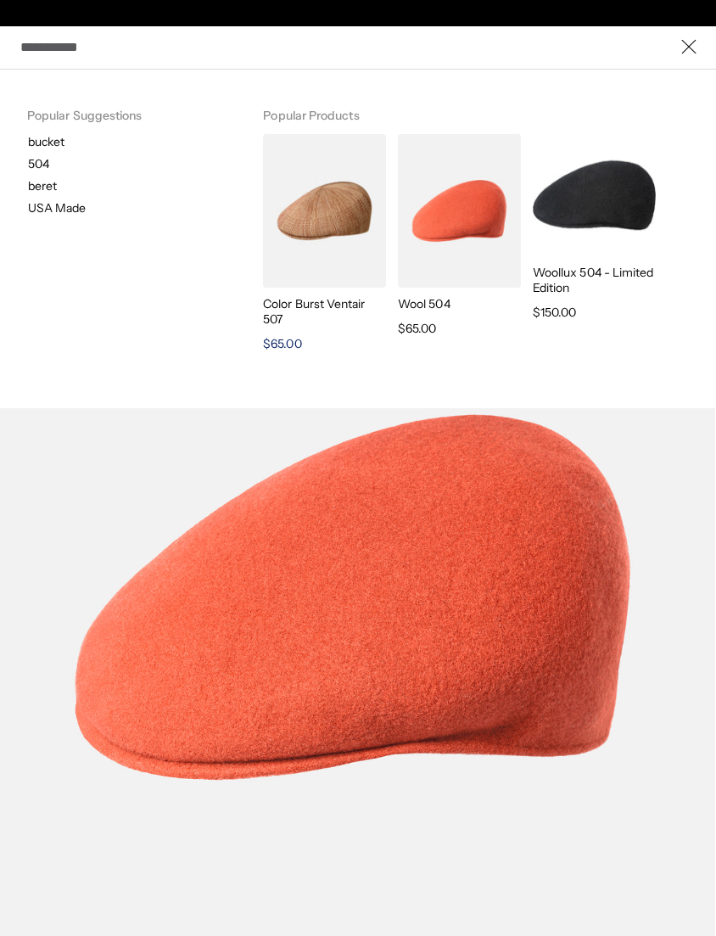
scroll to position [0, 0]
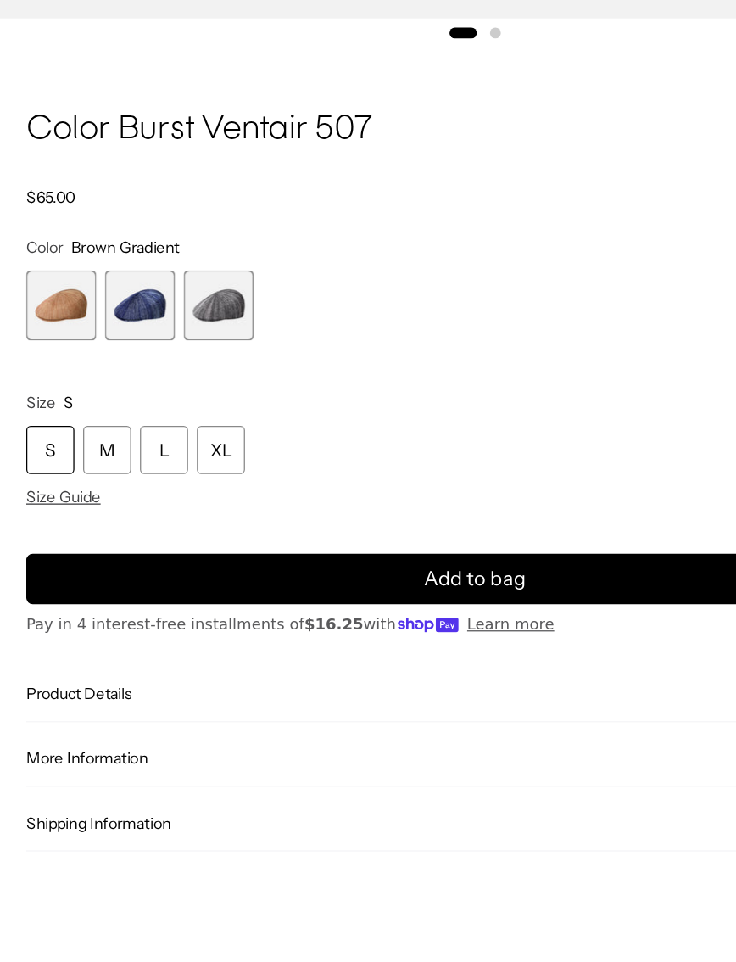
click at [115, 683] on span "Product Details" at bounding box center [357, 690] width 675 height 15
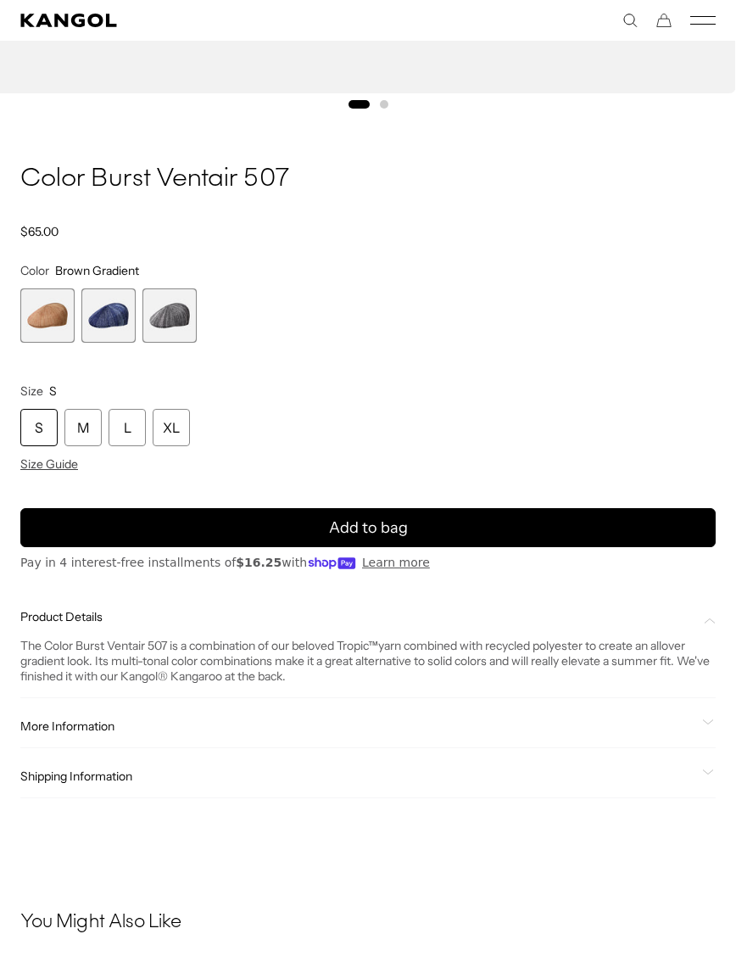
scroll to position [0, 350]
click at [172, 319] on span "3 of 3" at bounding box center [170, 315] width 54 height 54
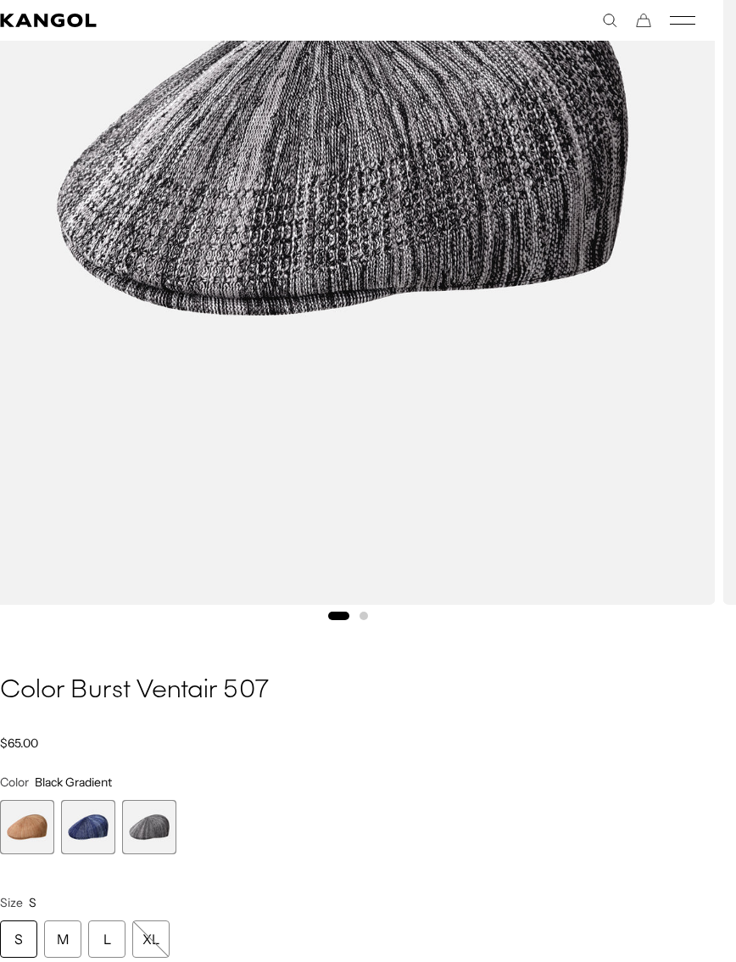
scroll to position [461, 20]
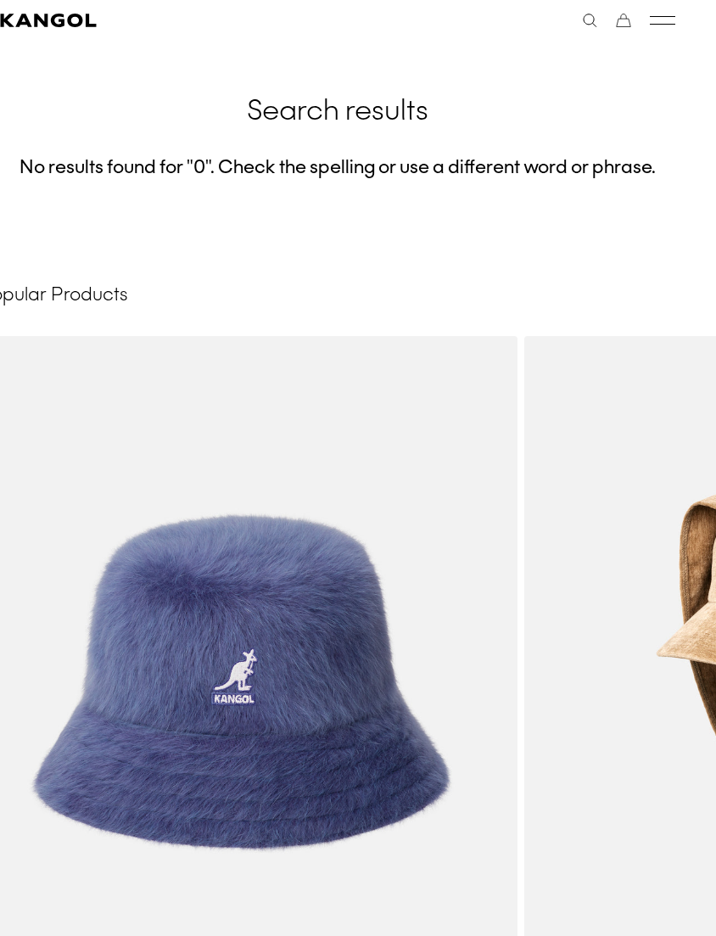
scroll to position [0, 350]
click at [584, 16] on icon "Search here" at bounding box center [589, 20] width 15 height 15
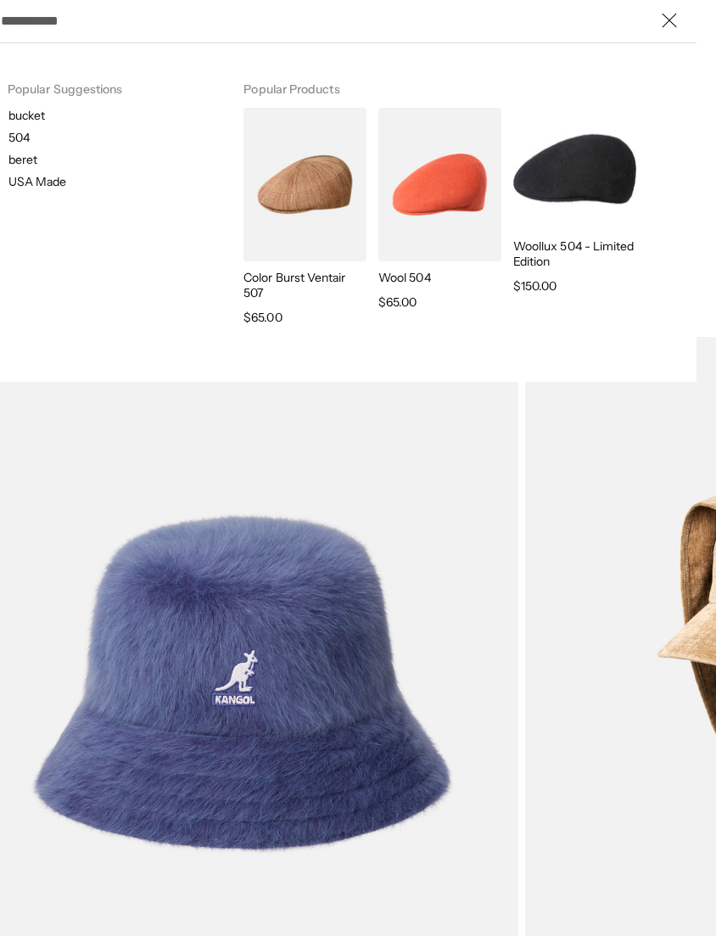
scroll to position [0, 20]
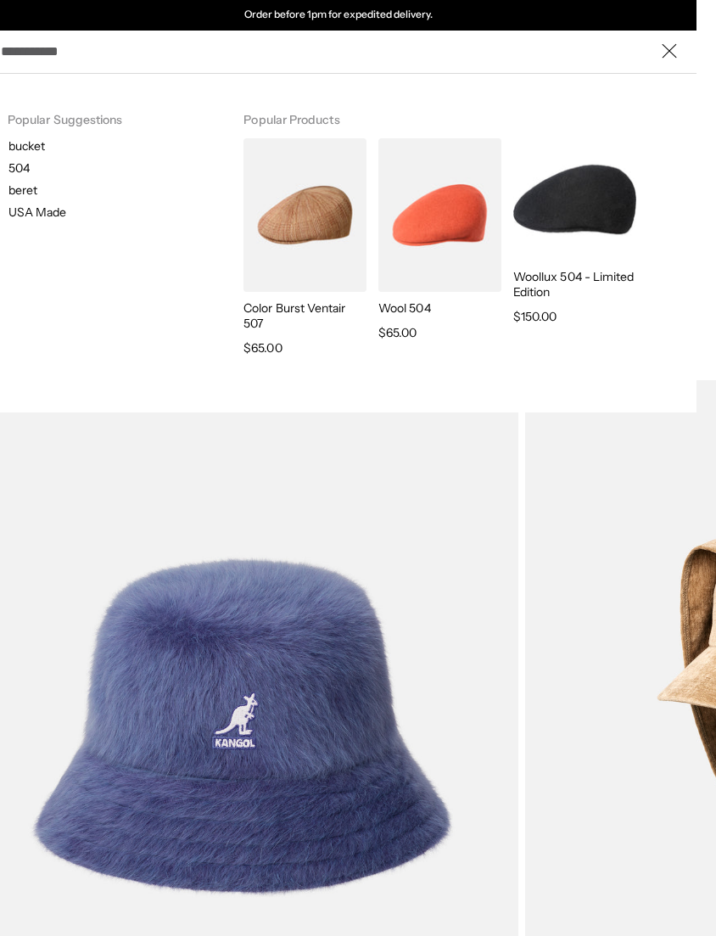
click at [188, 49] on input "Search here" at bounding box center [338, 51] width 675 height 38
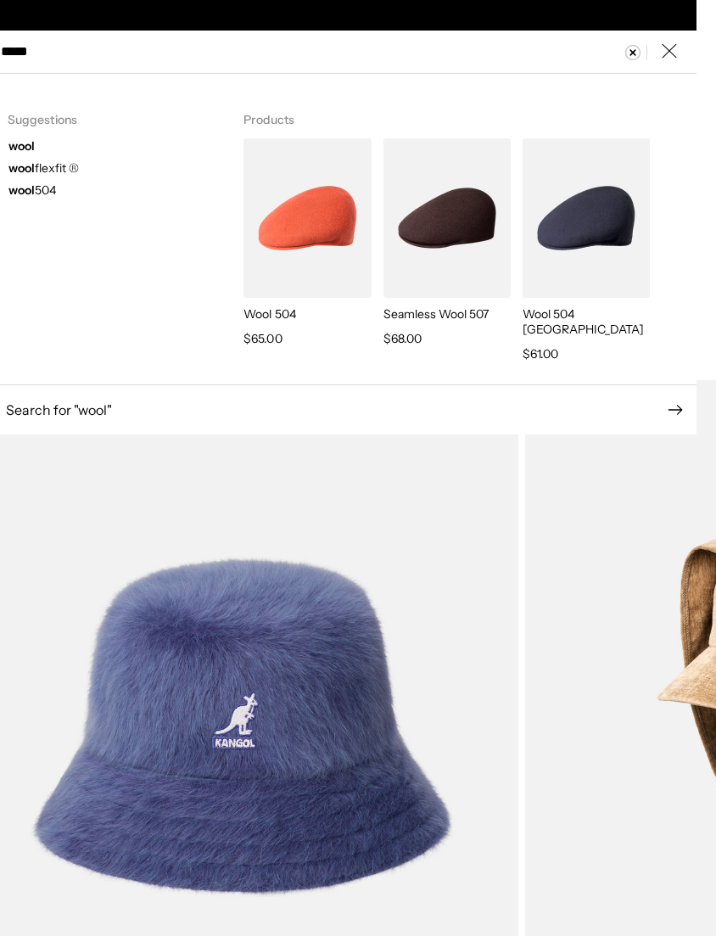
scroll to position [0, 0]
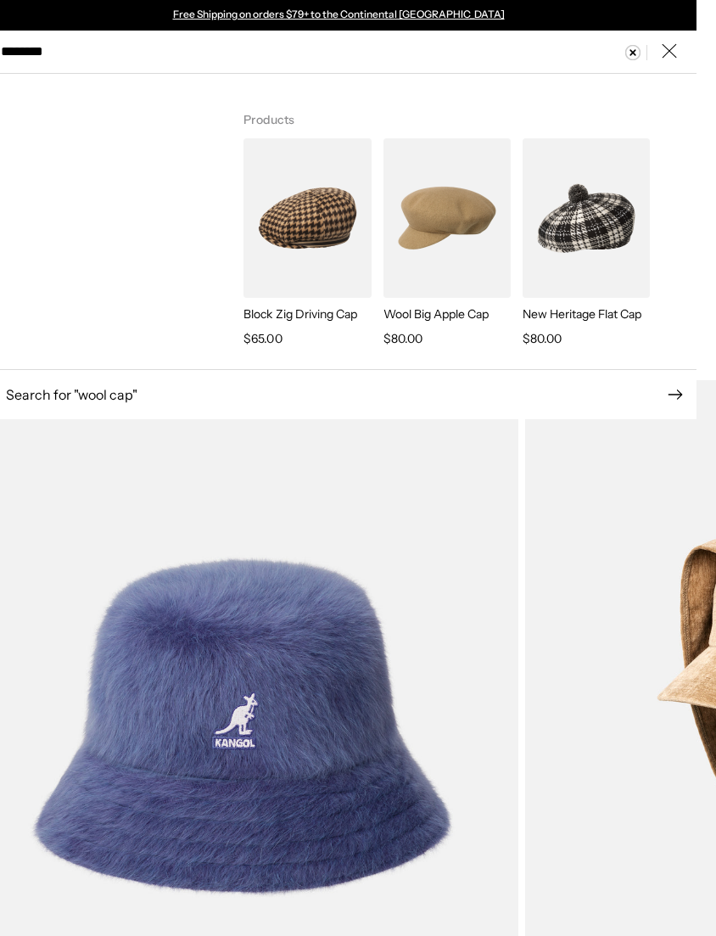
type input "*********"
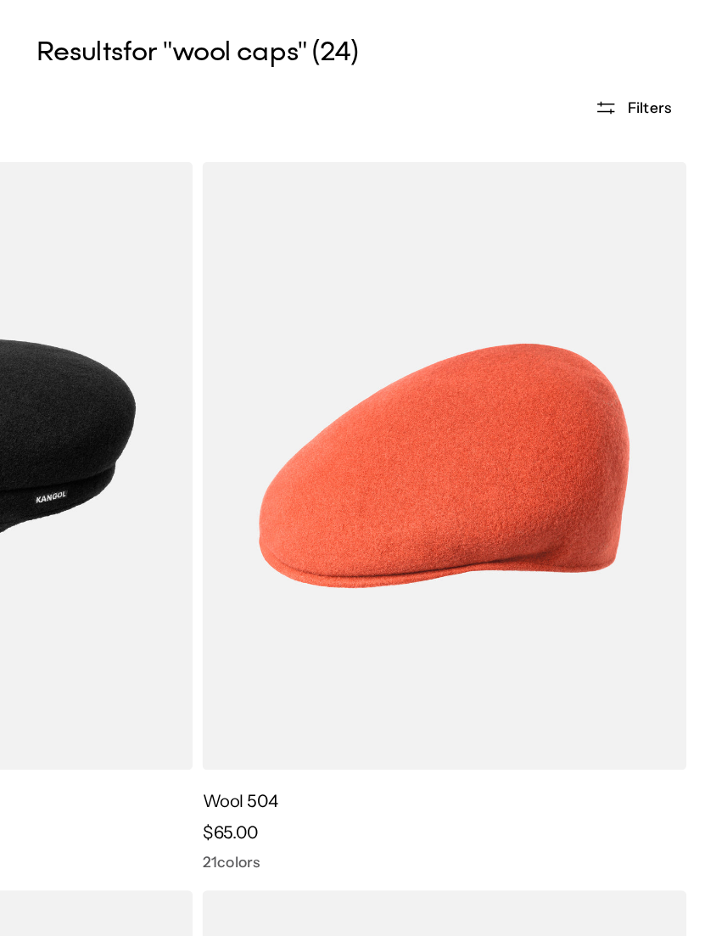
scroll to position [0, 350]
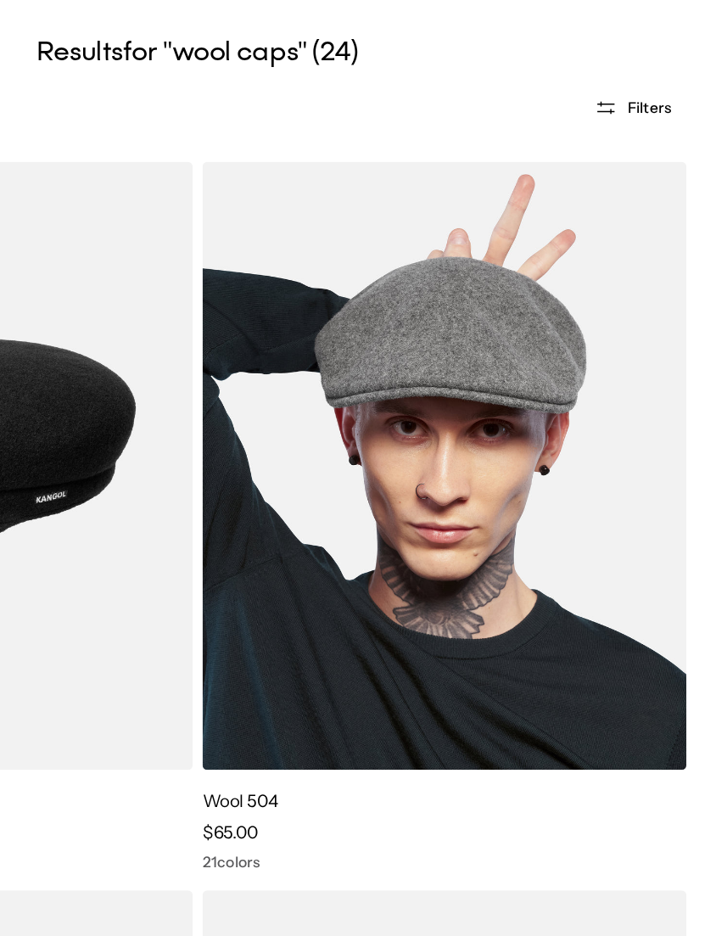
click at [399, 288] on img at bounding box center [528, 498] width 334 height 420
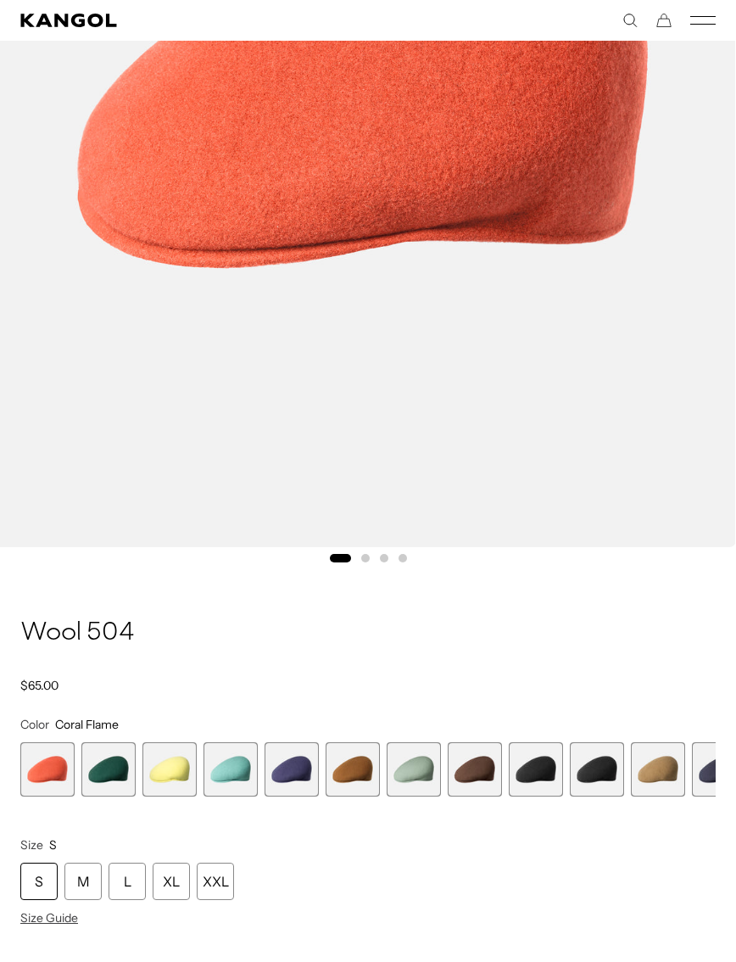
scroll to position [535, 0]
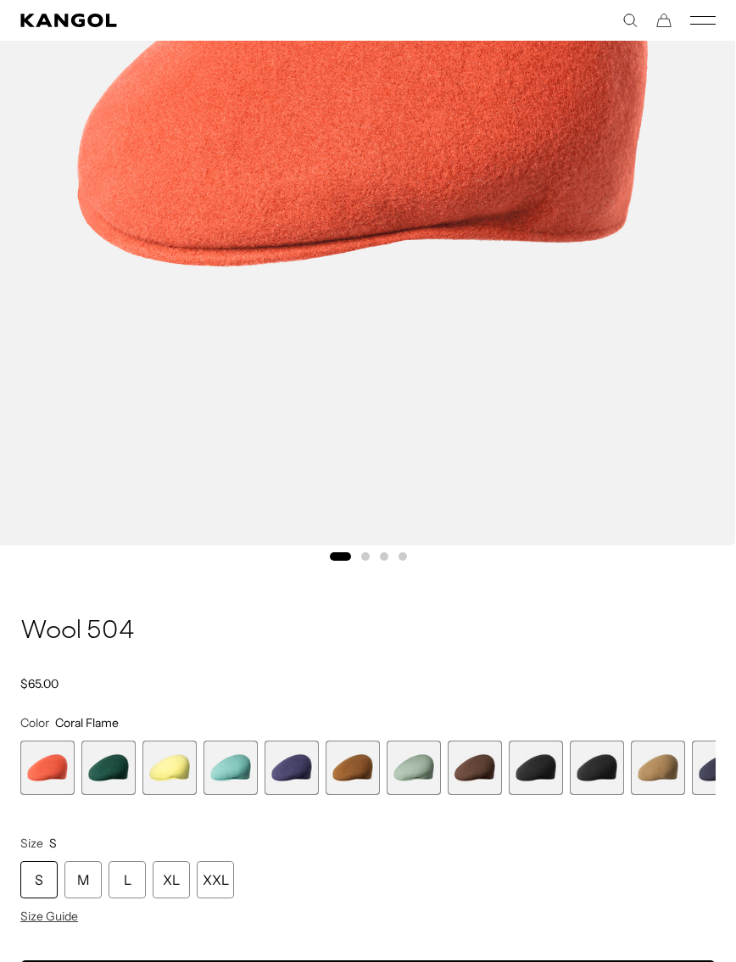
click at [669, 775] on span "11 of 21" at bounding box center [658, 768] width 54 height 54
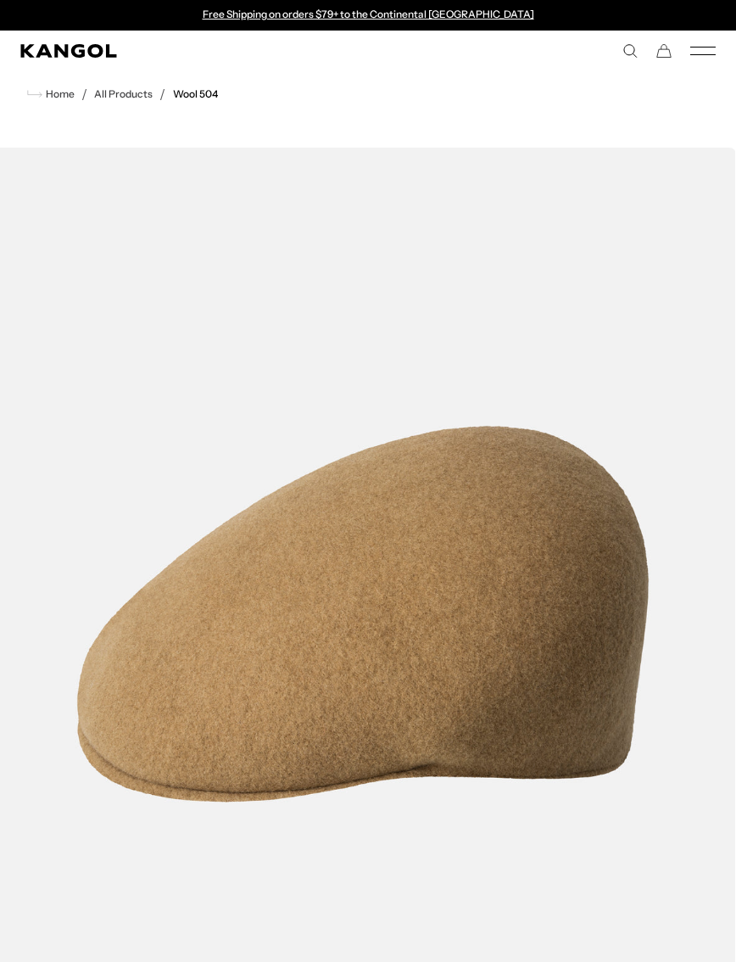
click at [619, 47] on div "Search here USD USD EUR" at bounding box center [542, 50] width 348 height 15
click at [271, 95] on ul "Home / All Products / Wool 504" at bounding box center [368, 94] width 696 height 20
click at [646, 60] on comp-header "Icons Icons Buckets & Casuals Berets 504s & 507s" at bounding box center [368, 51] width 736 height 41
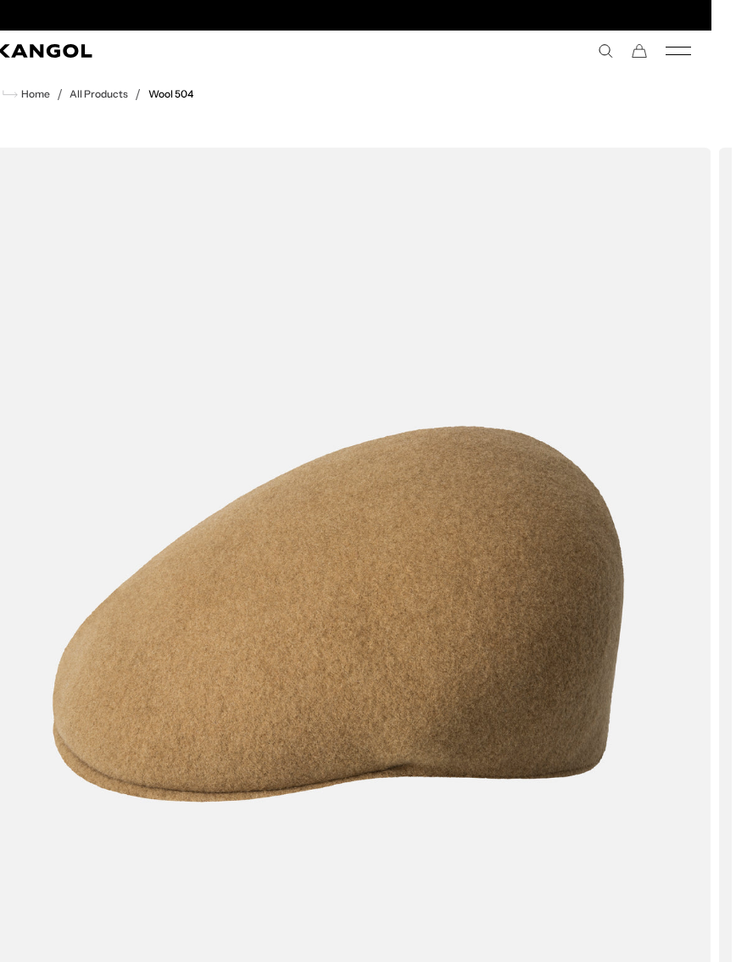
scroll to position [0, 350]
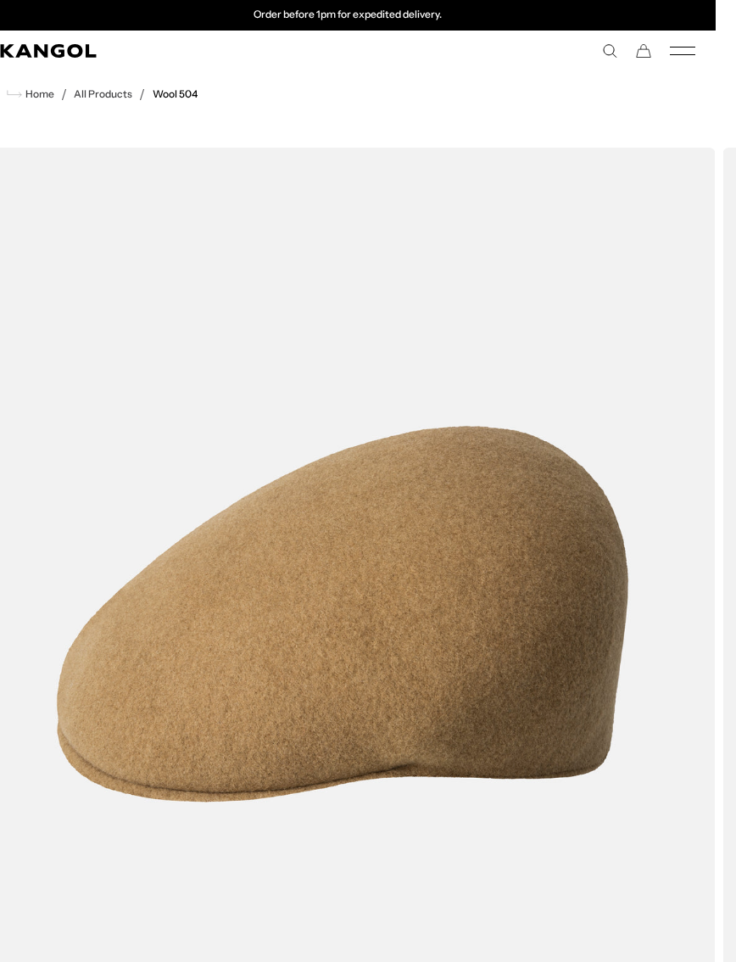
click at [607, 56] on icon "Search here" at bounding box center [609, 50] width 15 height 15
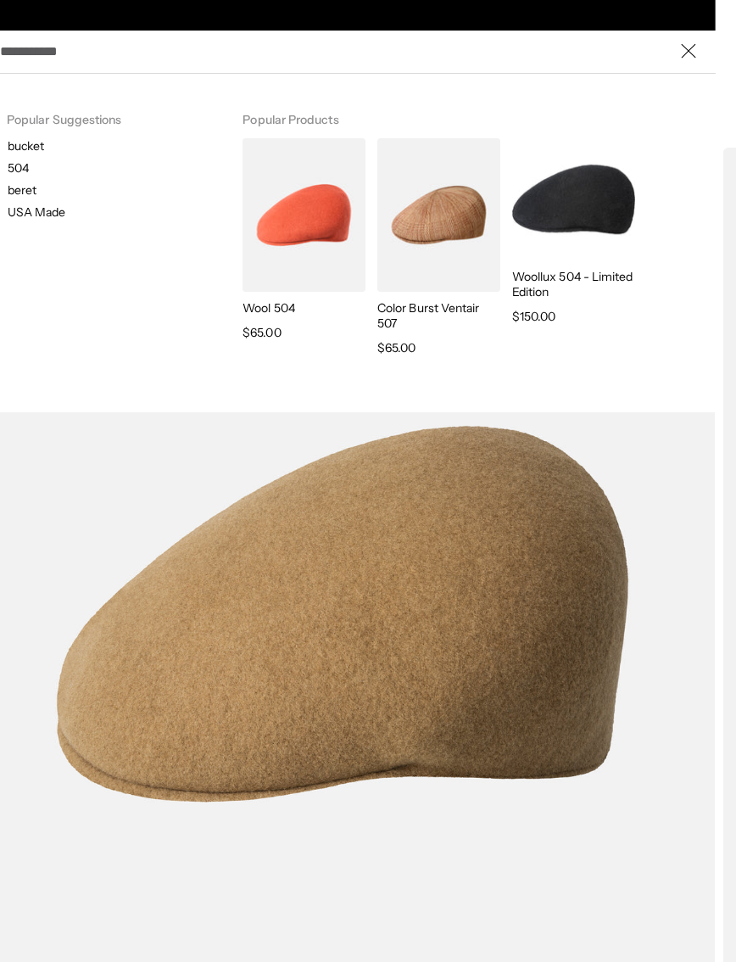
scroll to position [0, 0]
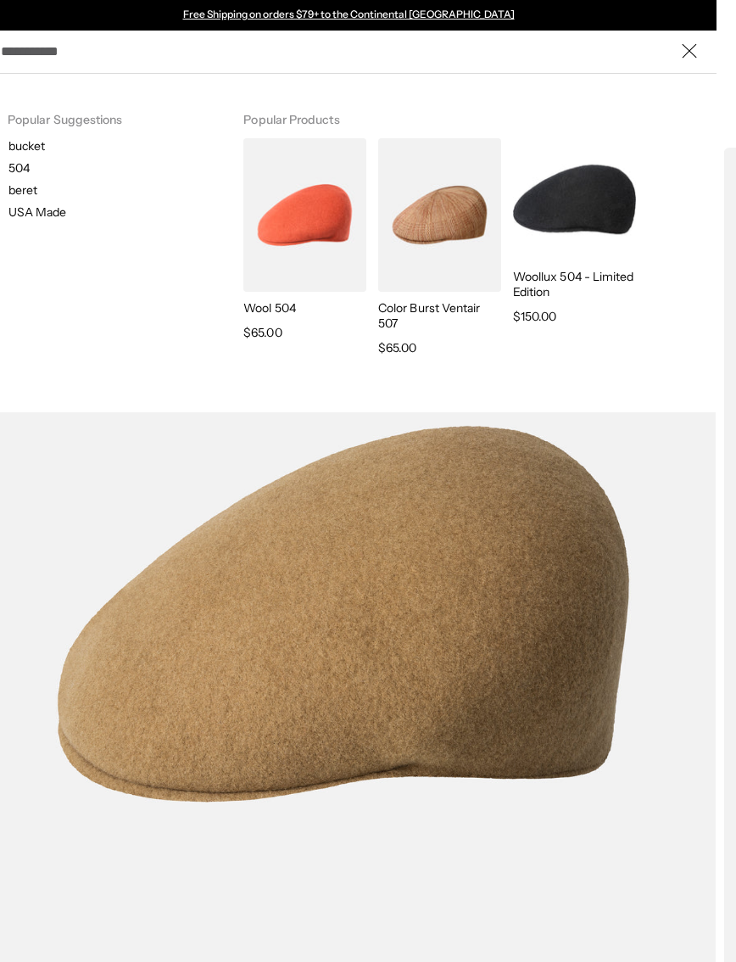
click at [219, 51] on input "Search here" at bounding box center [349, 51] width 696 height 38
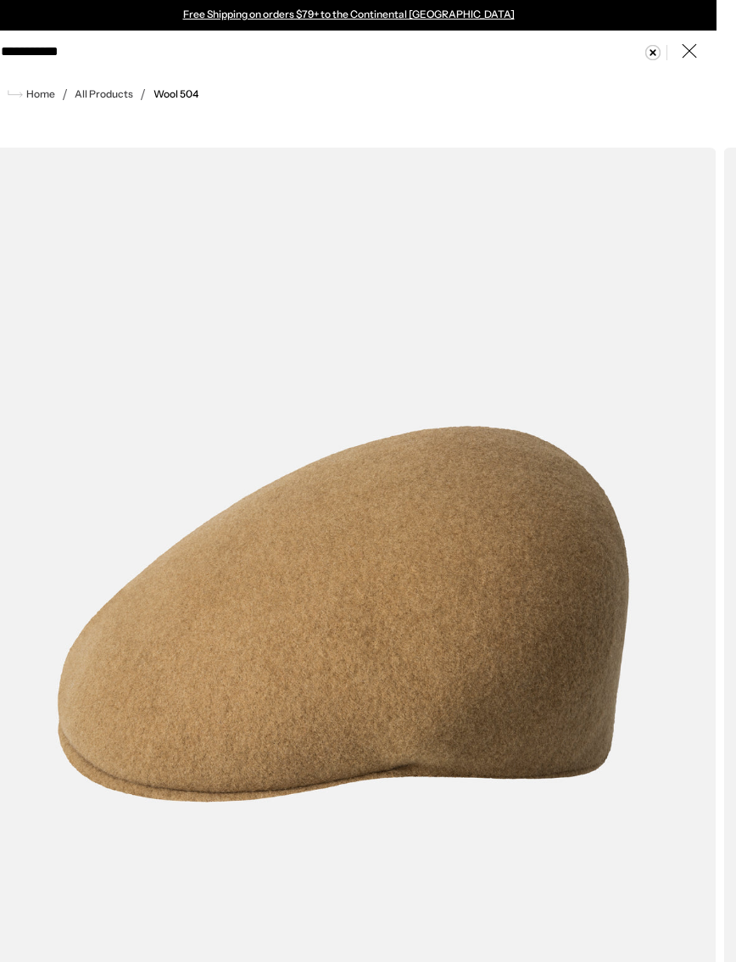
type input "**********"
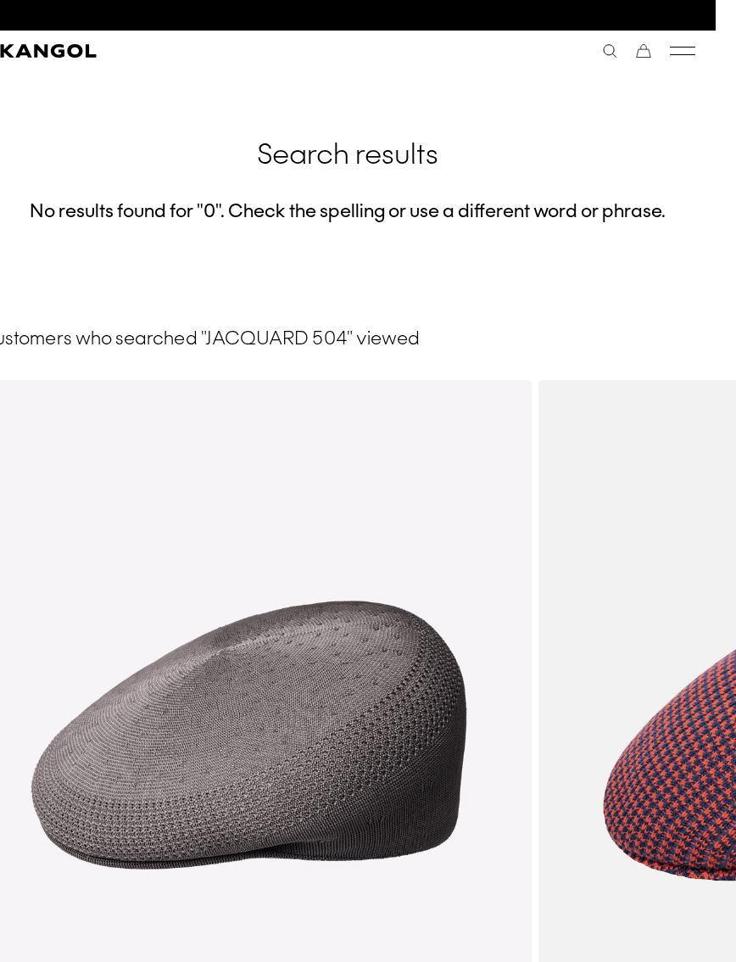
scroll to position [0, 350]
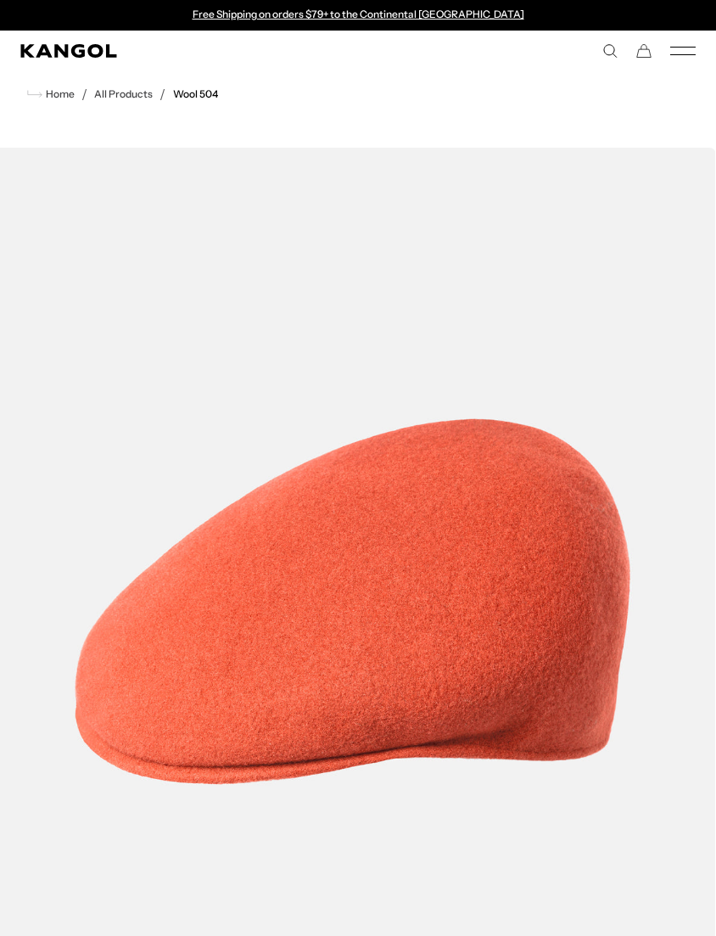
scroll to position [3, 0]
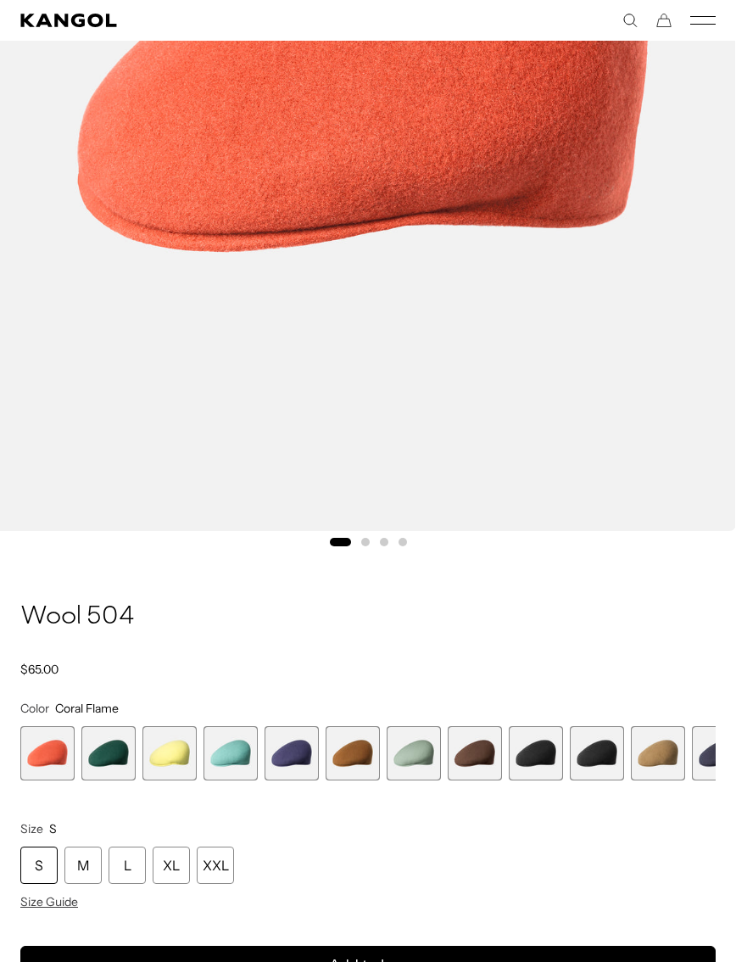
click at [599, 752] on span "10 of 21" at bounding box center [597, 753] width 54 height 54
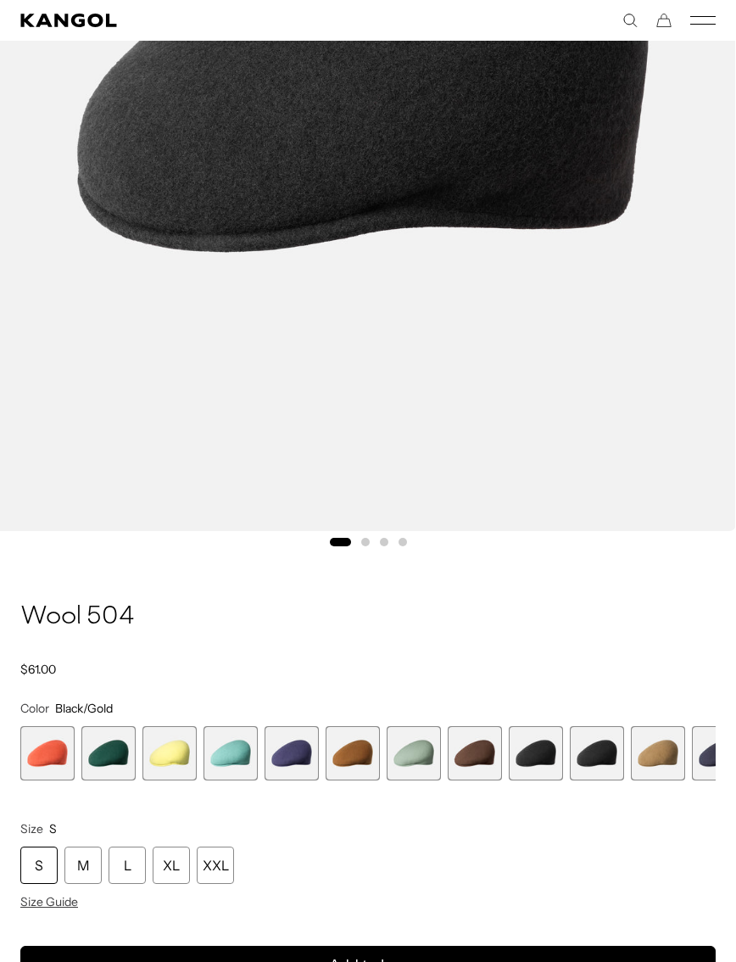
click at [607, 764] on span "10 of 21" at bounding box center [597, 753] width 54 height 54
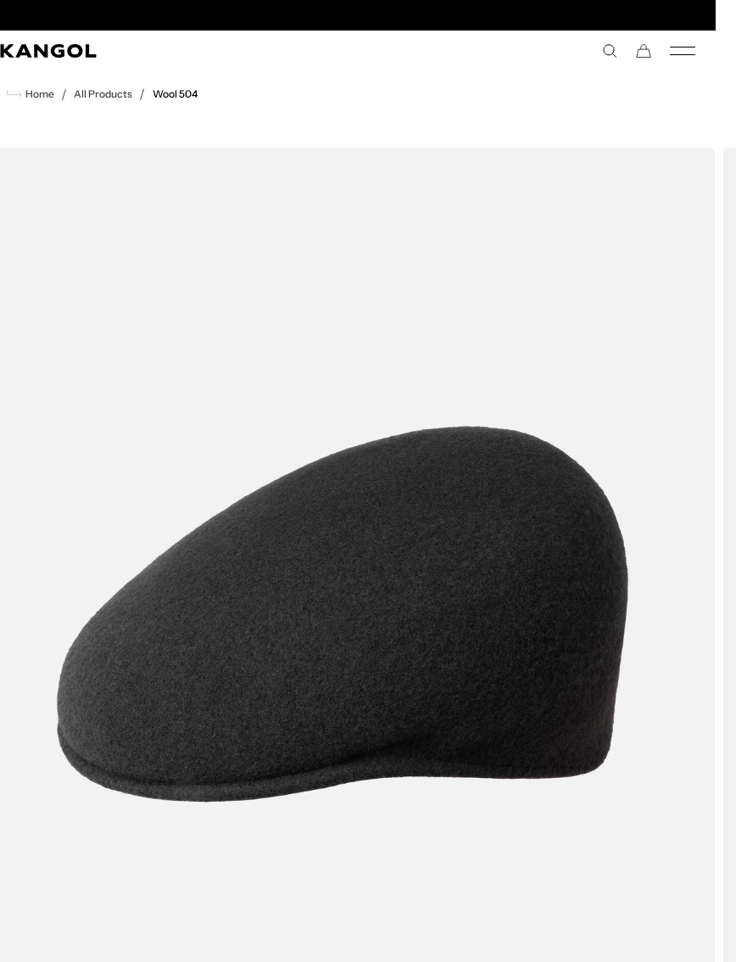
scroll to position [0, 350]
click at [596, 44] on div "Search here USD USD EUR" at bounding box center [522, 50] width 348 height 15
click at [36, 98] on span "Home" at bounding box center [38, 94] width 32 height 12
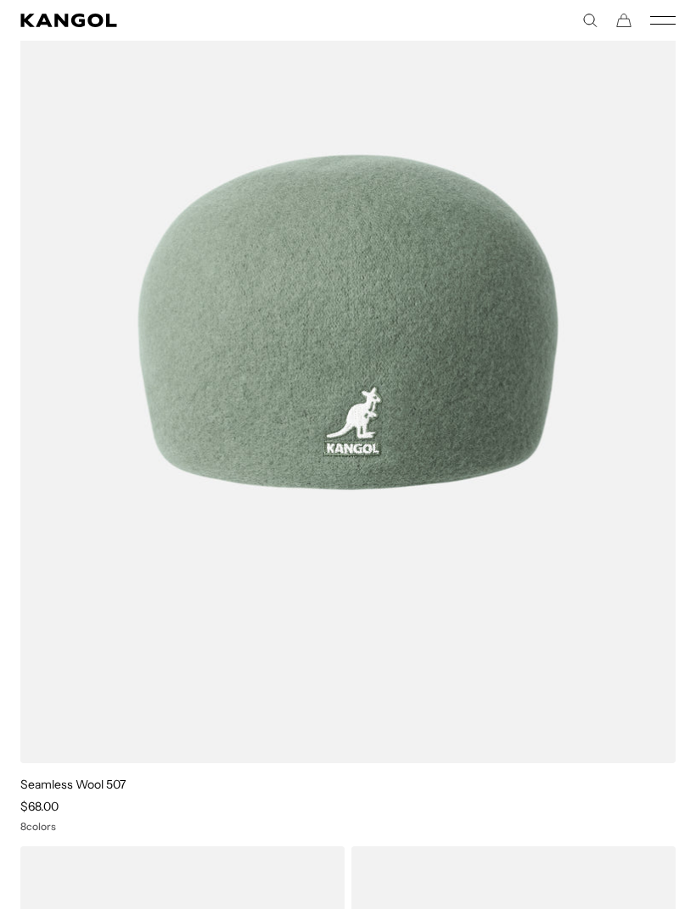
click at [532, 358] on img at bounding box center [347, 321] width 655 height 881
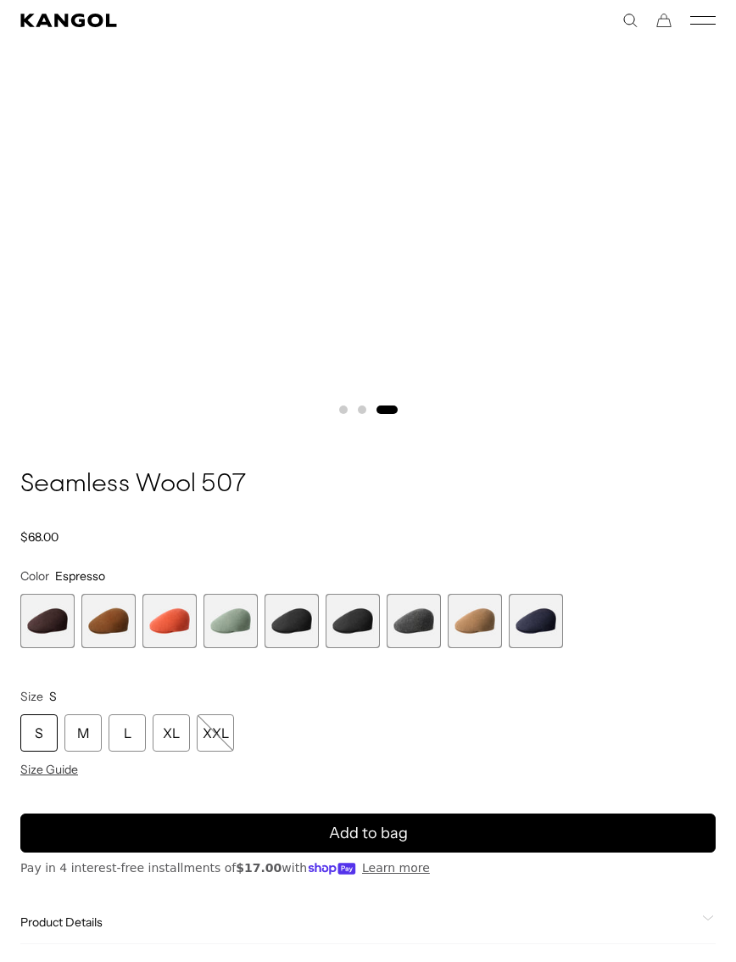
scroll to position [682, 0]
